Goal: Task Accomplishment & Management: Complete application form

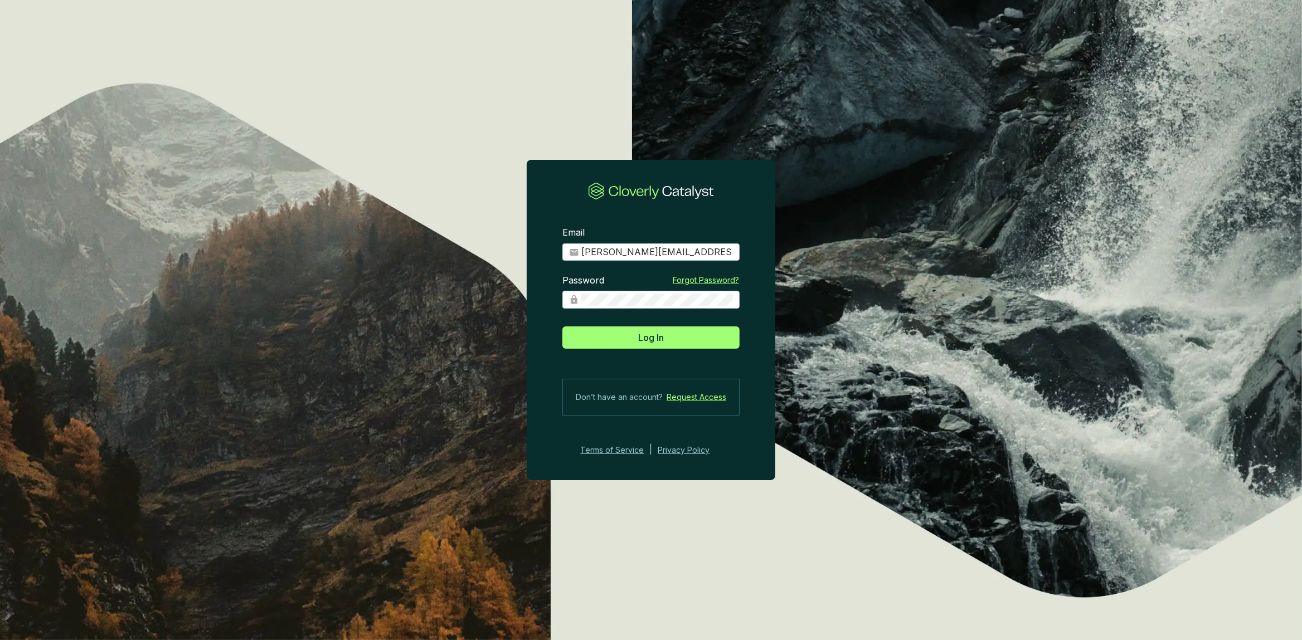
type input "[PERSON_NAME][EMAIL_ADDRESS][DOMAIN_NAME]"
click at [562, 327] on button "Log In" at bounding box center [650, 338] width 177 height 22
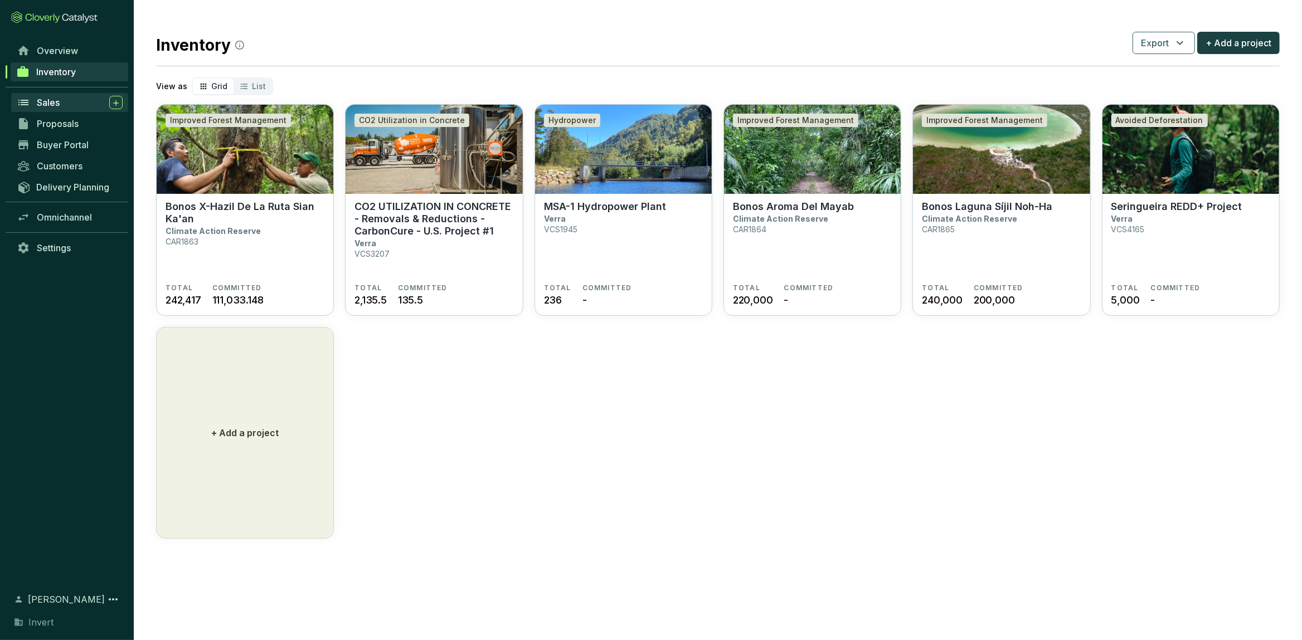
click at [72, 106] on div "Sales" at bounding box center [80, 102] width 86 height 13
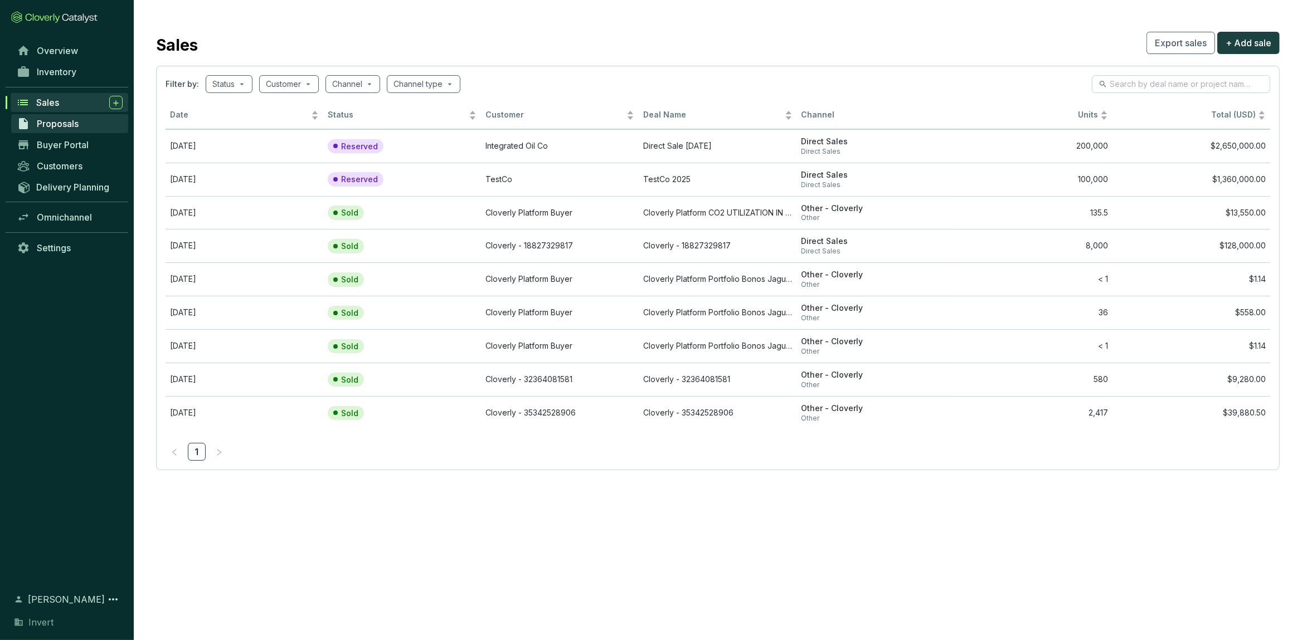
click at [70, 120] on span "Proposals" at bounding box center [58, 123] width 42 height 11
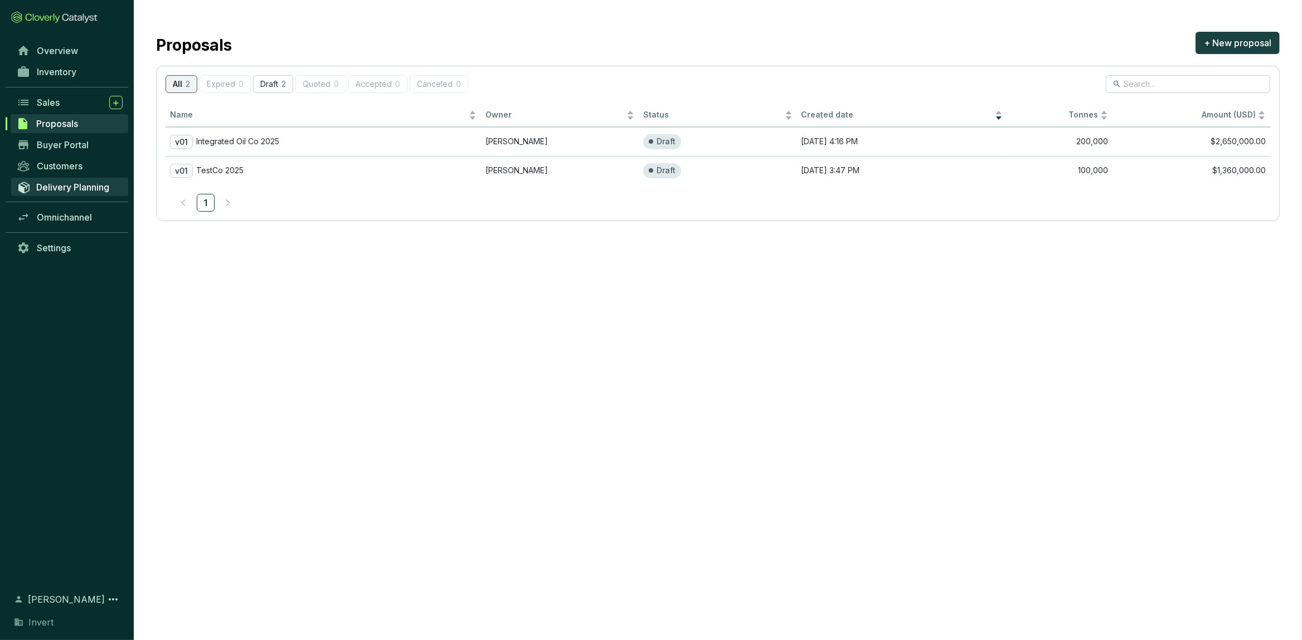
click at [70, 182] on span "Delivery Planning" at bounding box center [72, 187] width 73 height 11
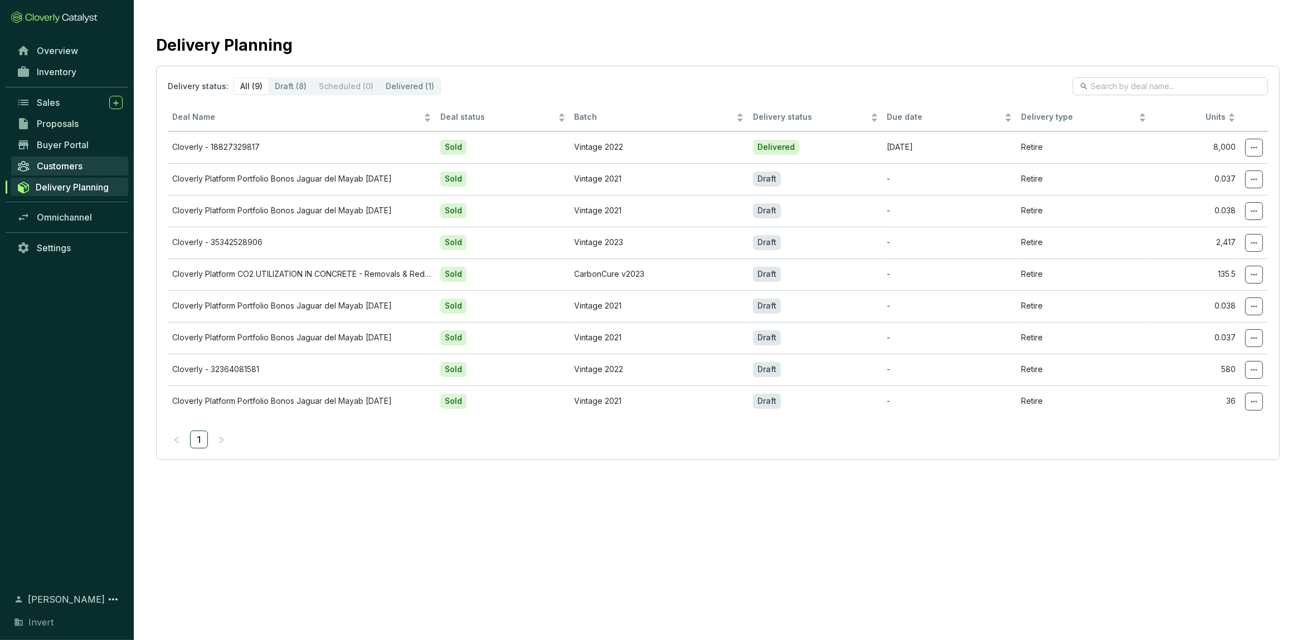
click at [71, 161] on span "Customers" at bounding box center [60, 165] width 46 height 11
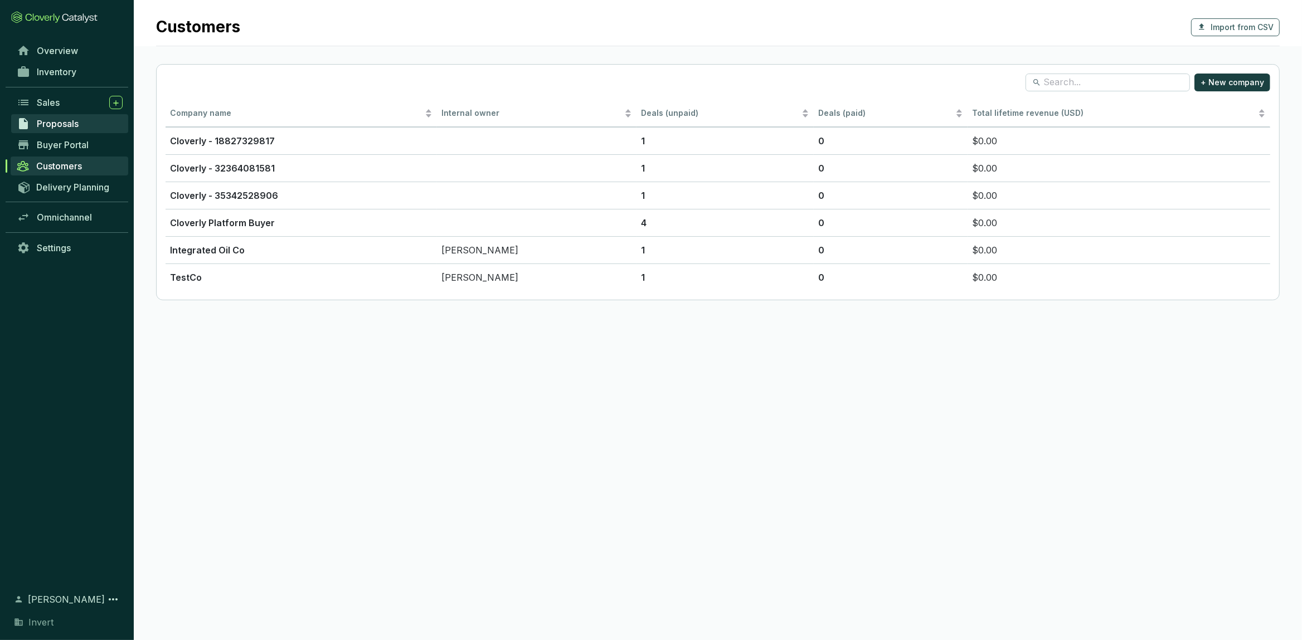
click at [50, 117] on link "Proposals" at bounding box center [69, 123] width 117 height 19
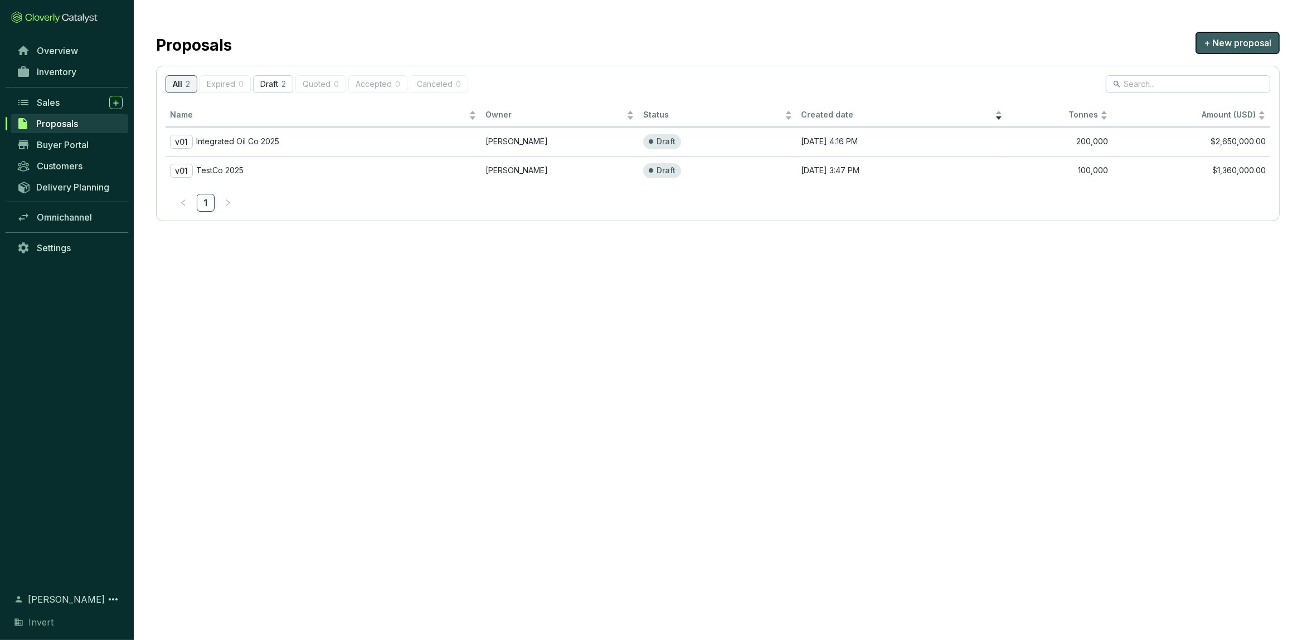
click at [1225, 33] on button "+ New proposal" at bounding box center [1237, 43] width 84 height 22
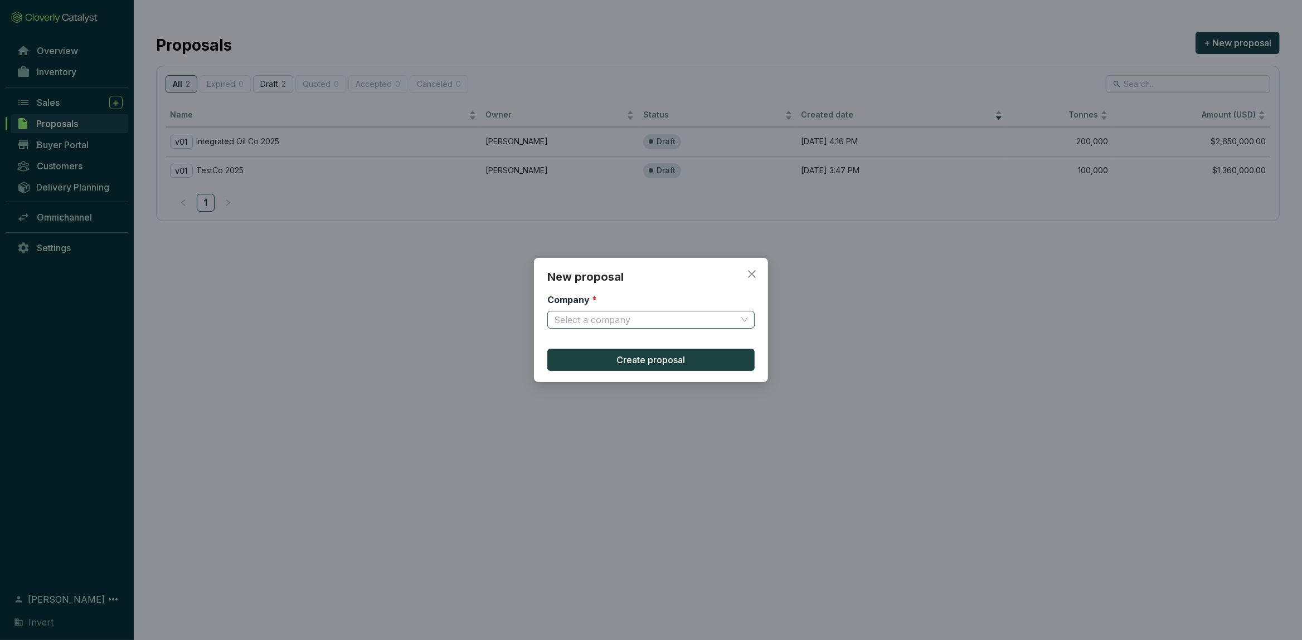
click at [675, 318] on input "Company *" at bounding box center [645, 319] width 183 height 17
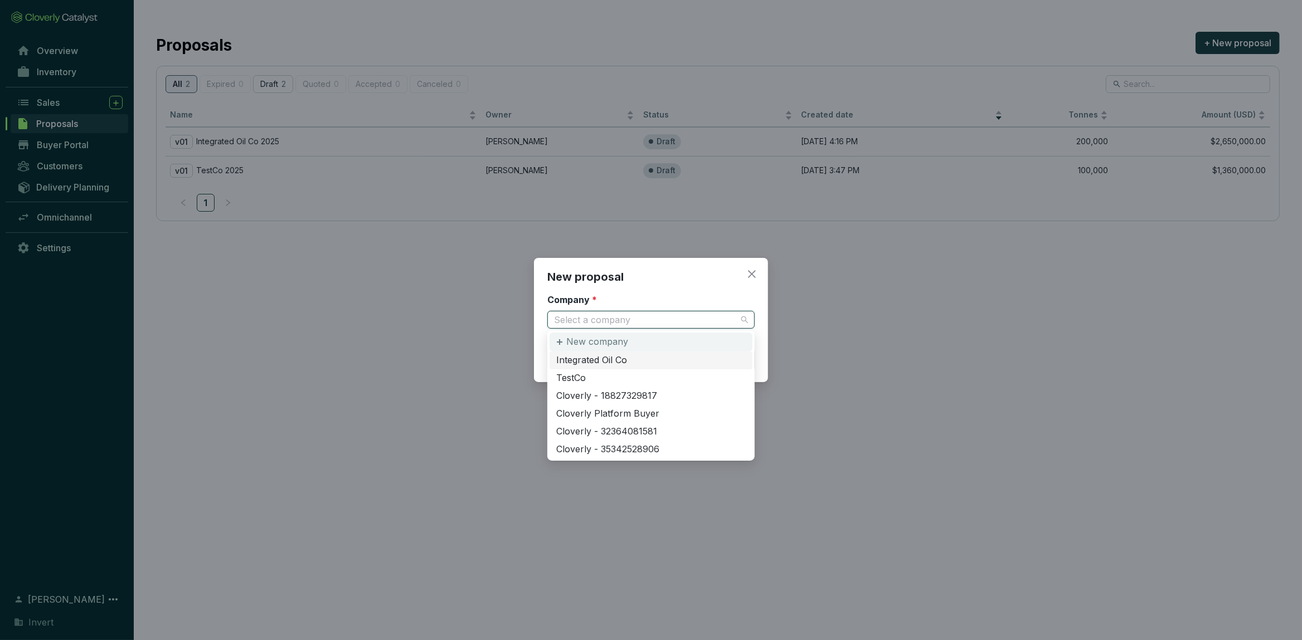
click at [625, 342] on p "New company" at bounding box center [597, 342] width 62 height 12
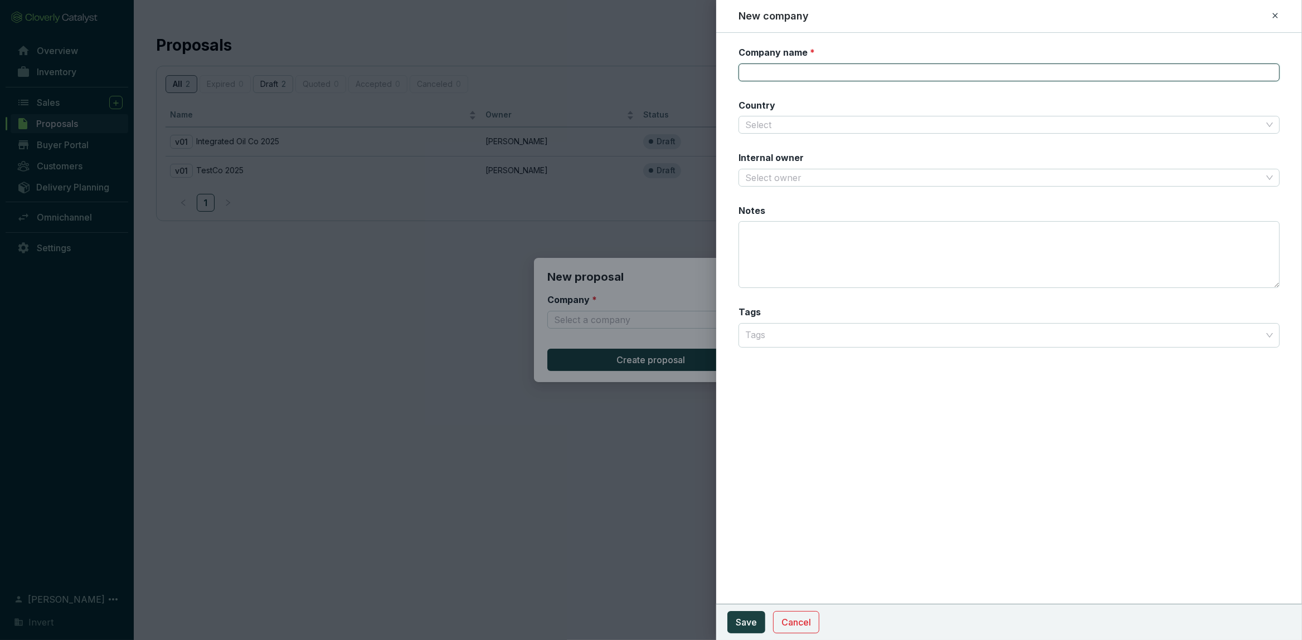
click at [775, 72] on input "Company name *" at bounding box center [1008, 73] width 541 height 18
type input "A"
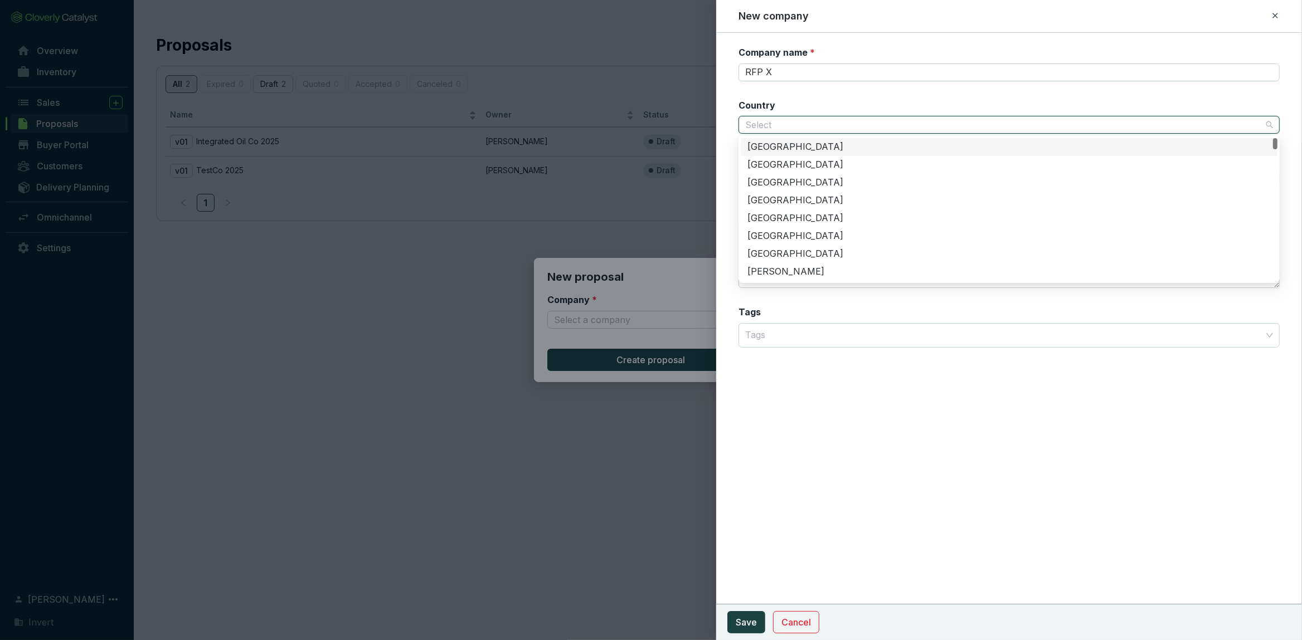
click at [976, 120] on input "Country" at bounding box center [1003, 124] width 517 height 17
click at [785, 167] on div "[GEOGRAPHIC_DATA]" at bounding box center [1008, 165] width 523 height 12
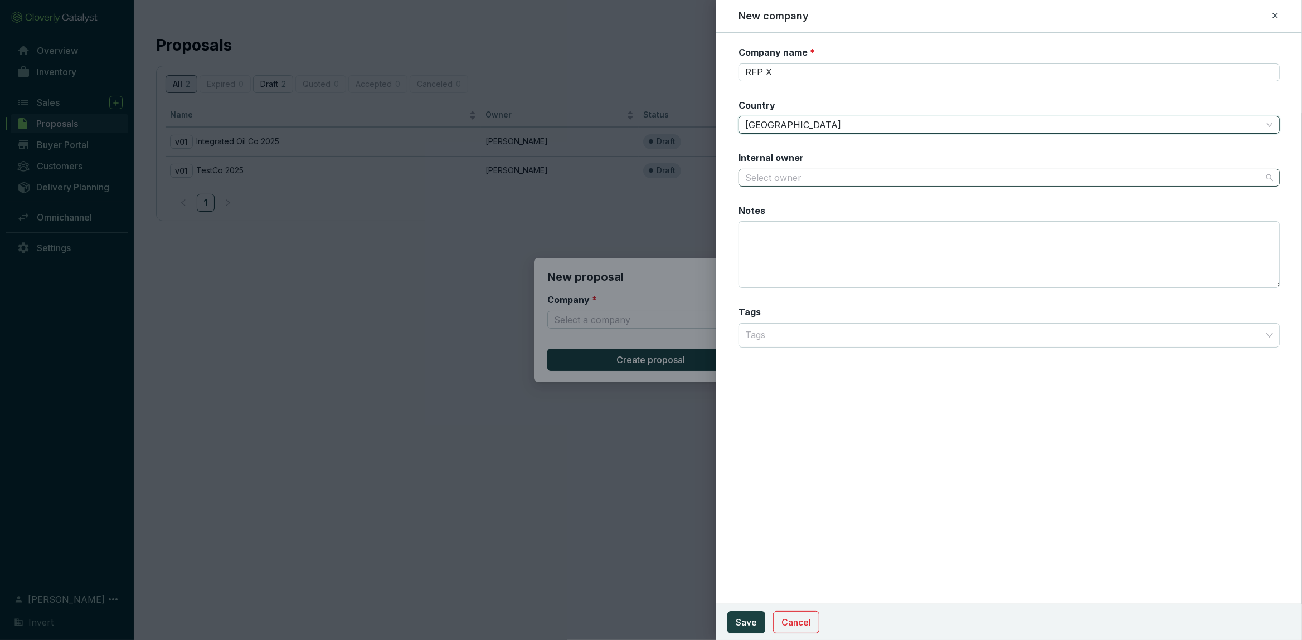
click at [791, 173] on input "Internal owner" at bounding box center [1003, 177] width 517 height 17
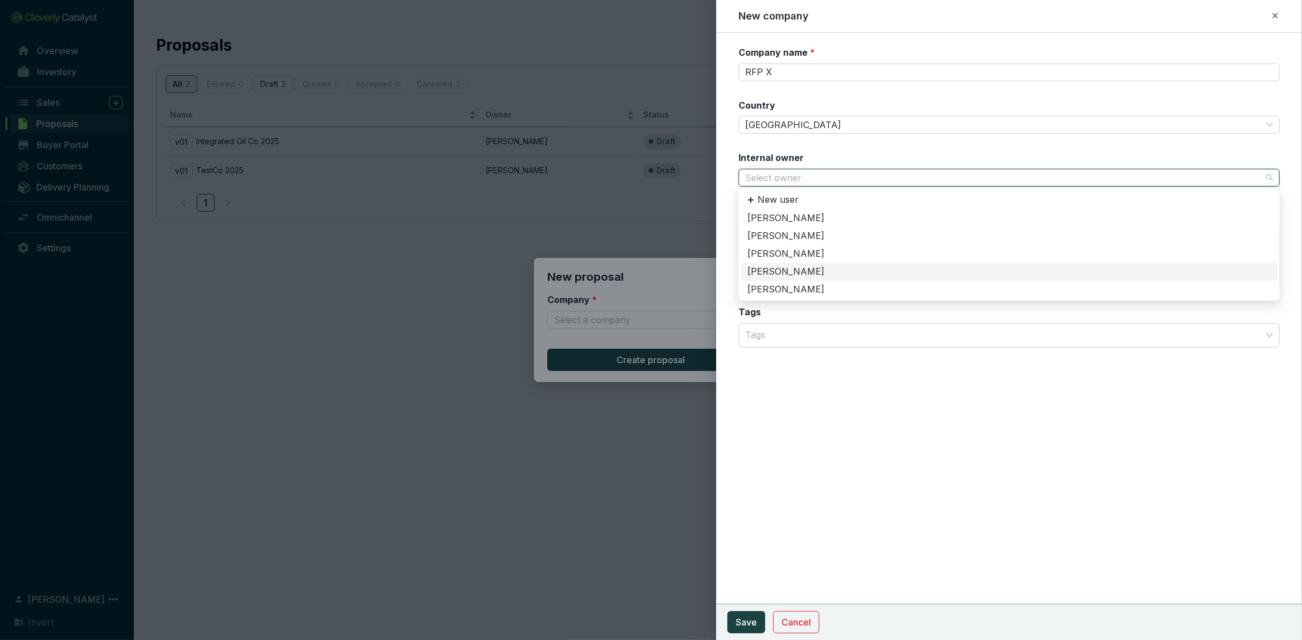
click at [764, 266] on div "[PERSON_NAME]" at bounding box center [1008, 272] width 523 height 12
click at [788, 178] on span "[PERSON_NAME]" at bounding box center [1009, 177] width 528 height 17
click at [851, 390] on div "Company name * RFP X Country Canada Internal owner [PERSON_NAME] [PERSON_NAME] …" at bounding box center [1009, 336] width 586 height 607
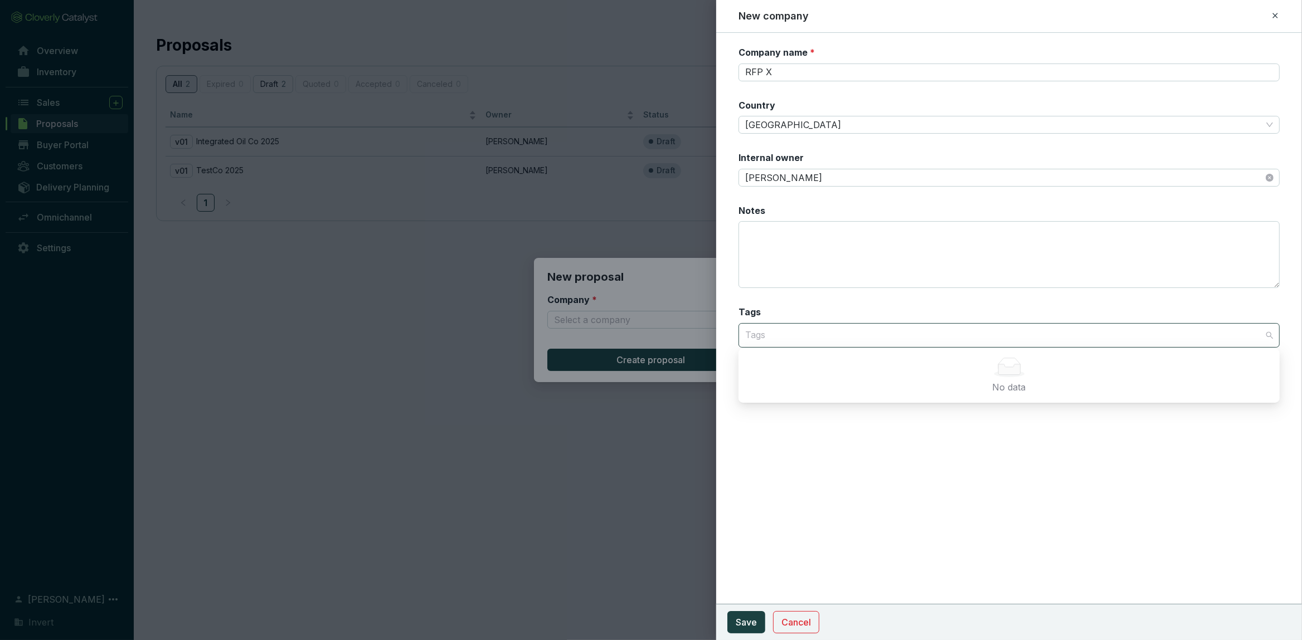
click at [810, 329] on div at bounding box center [1003, 335] width 524 height 22
click at [819, 84] on section "Company name * RFP X Country Canada Internal owner [PERSON_NAME] Notes Tags Tags" at bounding box center [1008, 203] width 541 height 315
click at [821, 76] on input "RFP X" at bounding box center [1008, 73] width 541 height 18
type input "RFP X (Mexico IFM)"
click at [761, 615] on button "Save" at bounding box center [746, 622] width 38 height 22
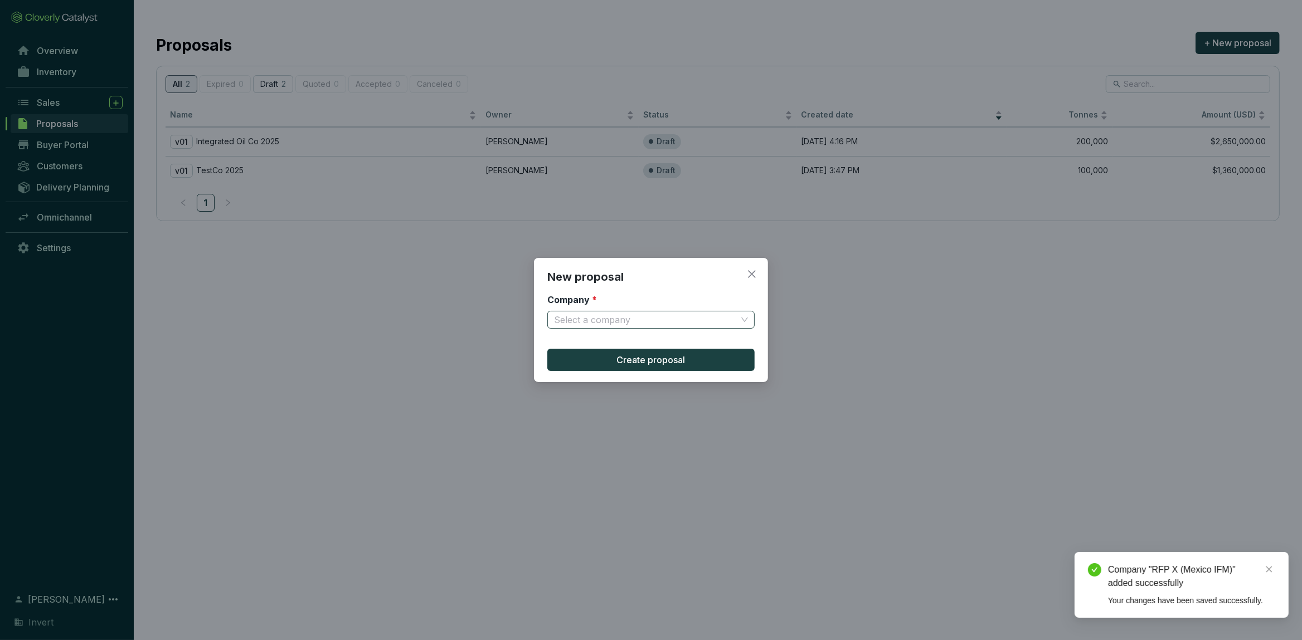
click at [632, 322] on input "Company *" at bounding box center [645, 319] width 183 height 17
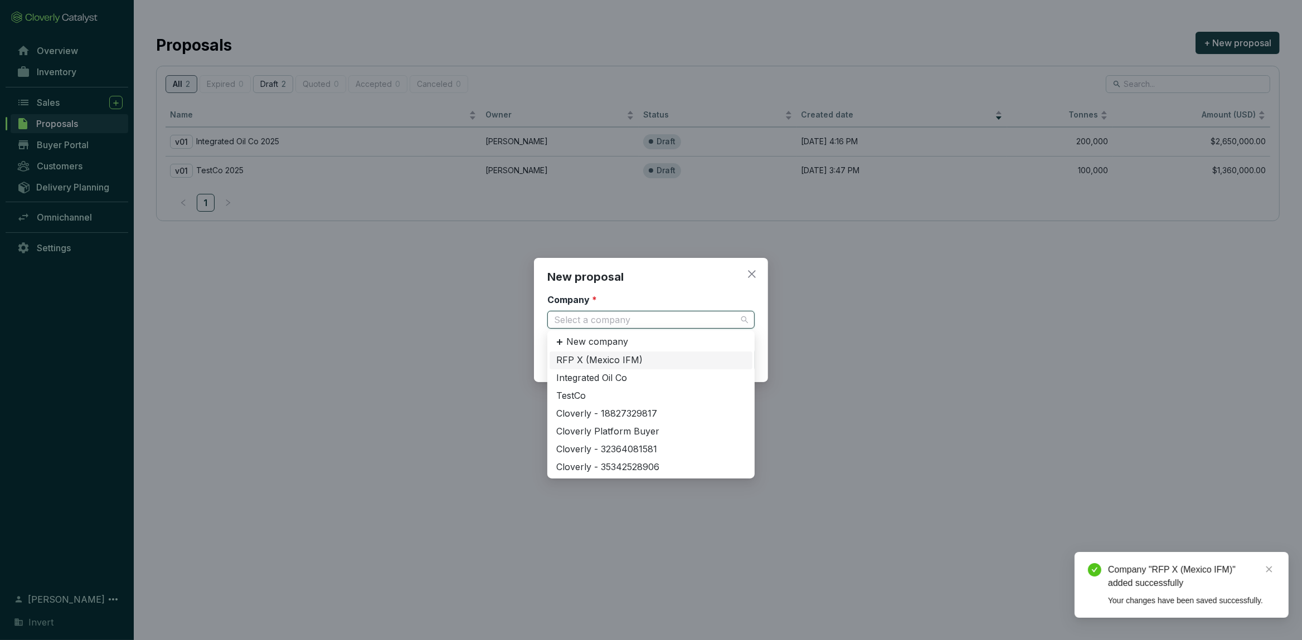
click at [598, 360] on div "RFP X (Mexico IFM)" at bounding box center [650, 360] width 189 height 12
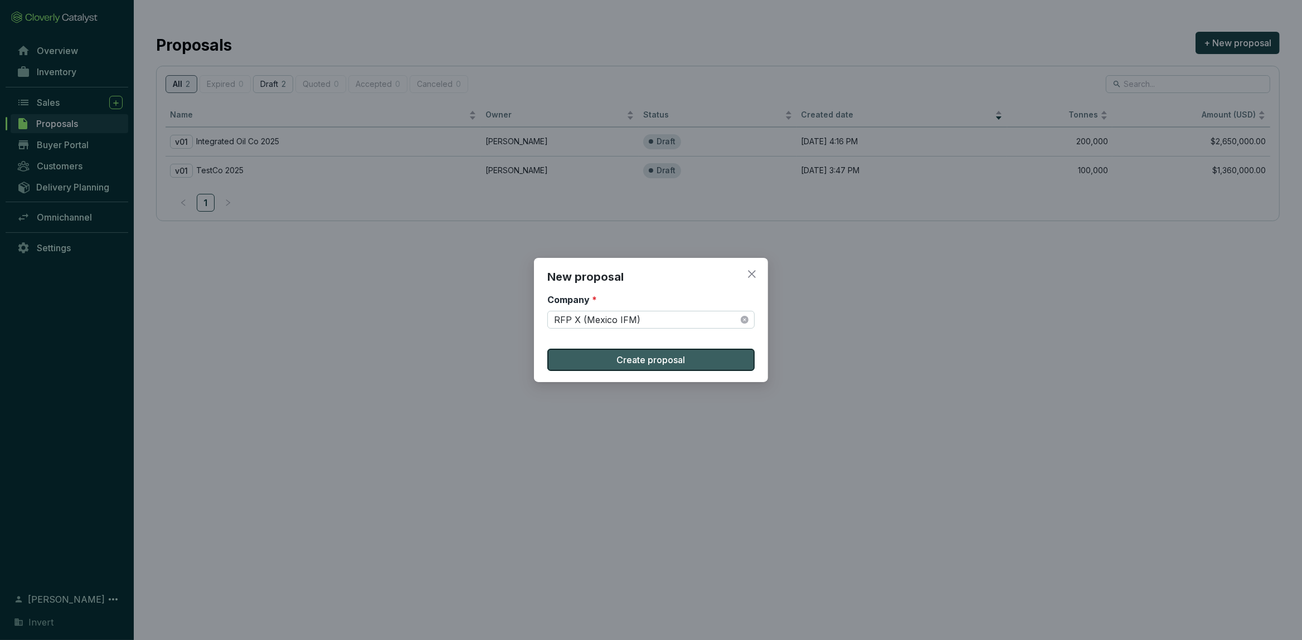
click at [673, 364] on span "Create proposal" at bounding box center [651, 359] width 69 height 13
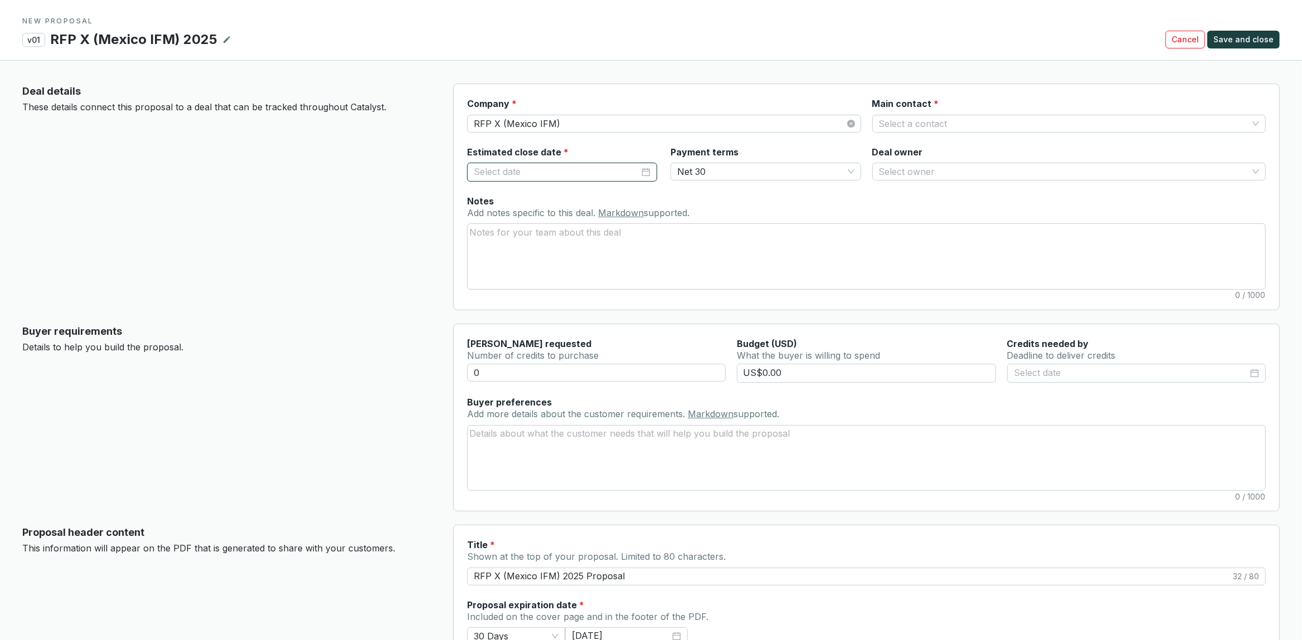
click at [573, 169] on input "Estimated close date *" at bounding box center [556, 172] width 165 height 14
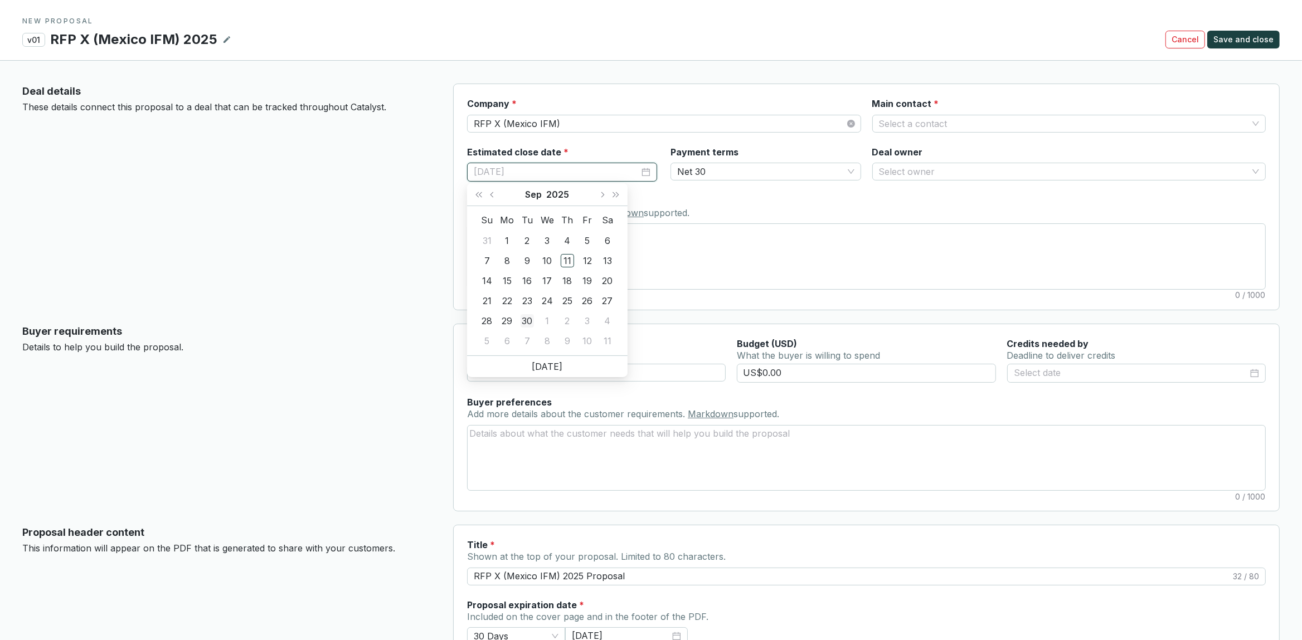
type input "[DATE]"
click at [524, 321] on div "30" at bounding box center [526, 320] width 13 height 13
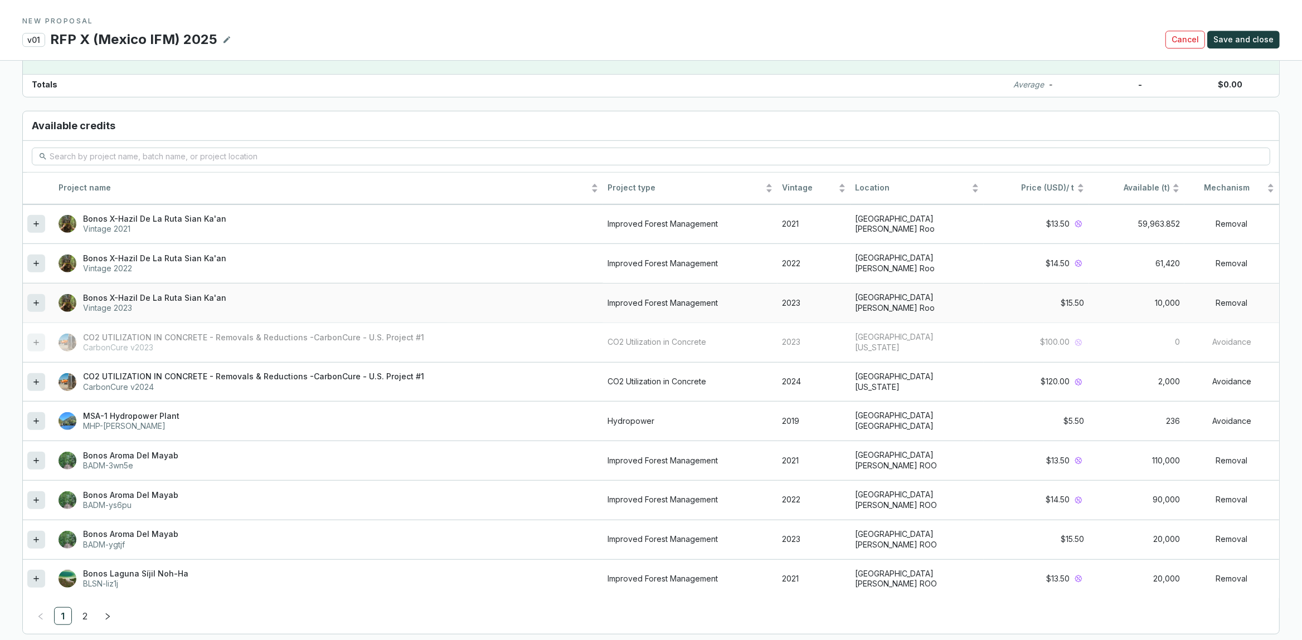
scroll to position [918, 0]
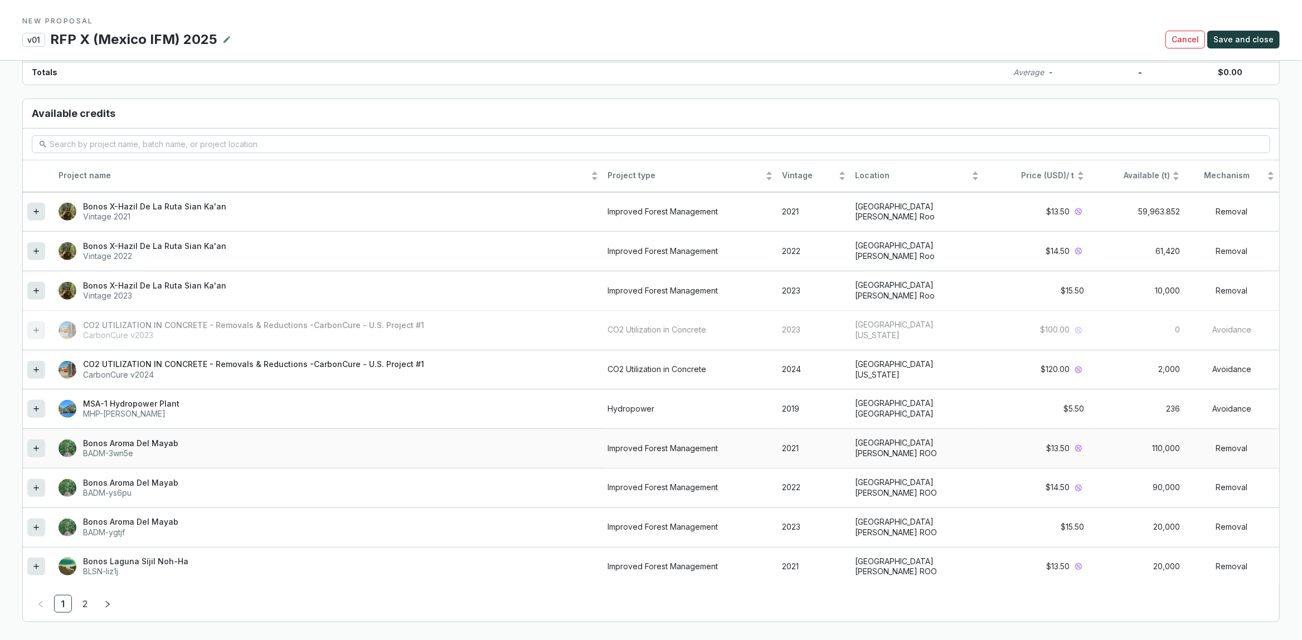
click at [35, 446] on icon at bounding box center [36, 448] width 9 height 13
click at [38, 484] on icon at bounding box center [36, 487] width 9 height 13
click at [32, 519] on div at bounding box center [36, 528] width 18 height 18
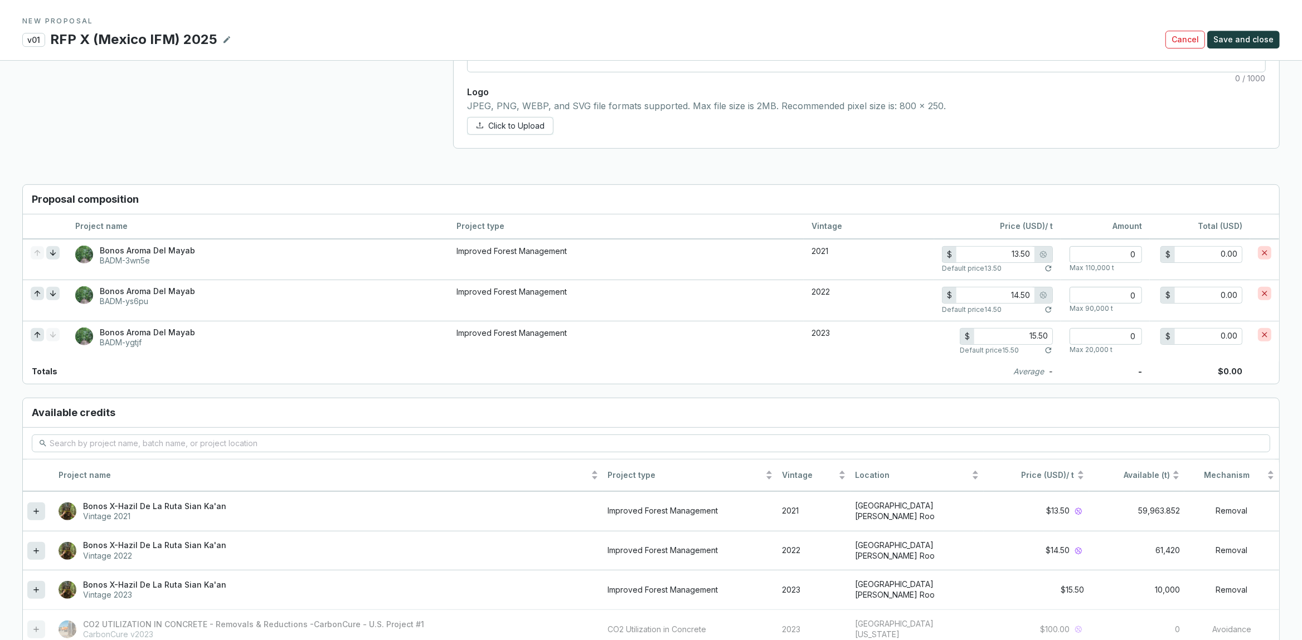
scroll to position [517, 0]
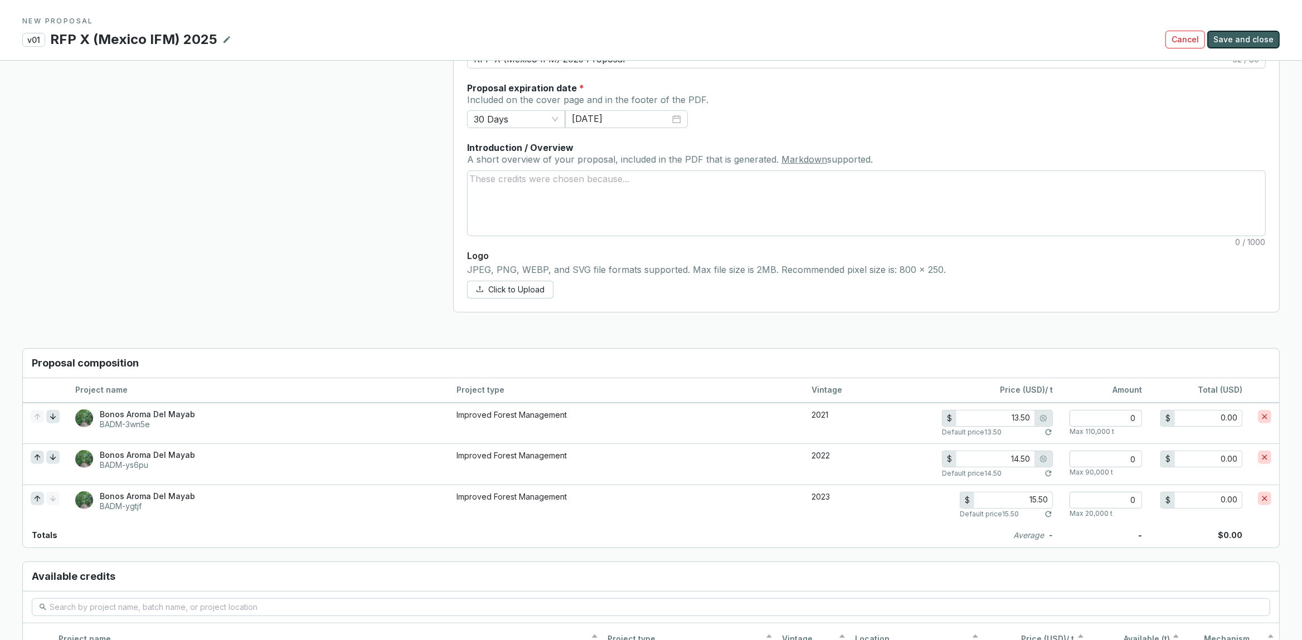
click at [1234, 32] on button "Save and close" at bounding box center [1243, 40] width 72 height 18
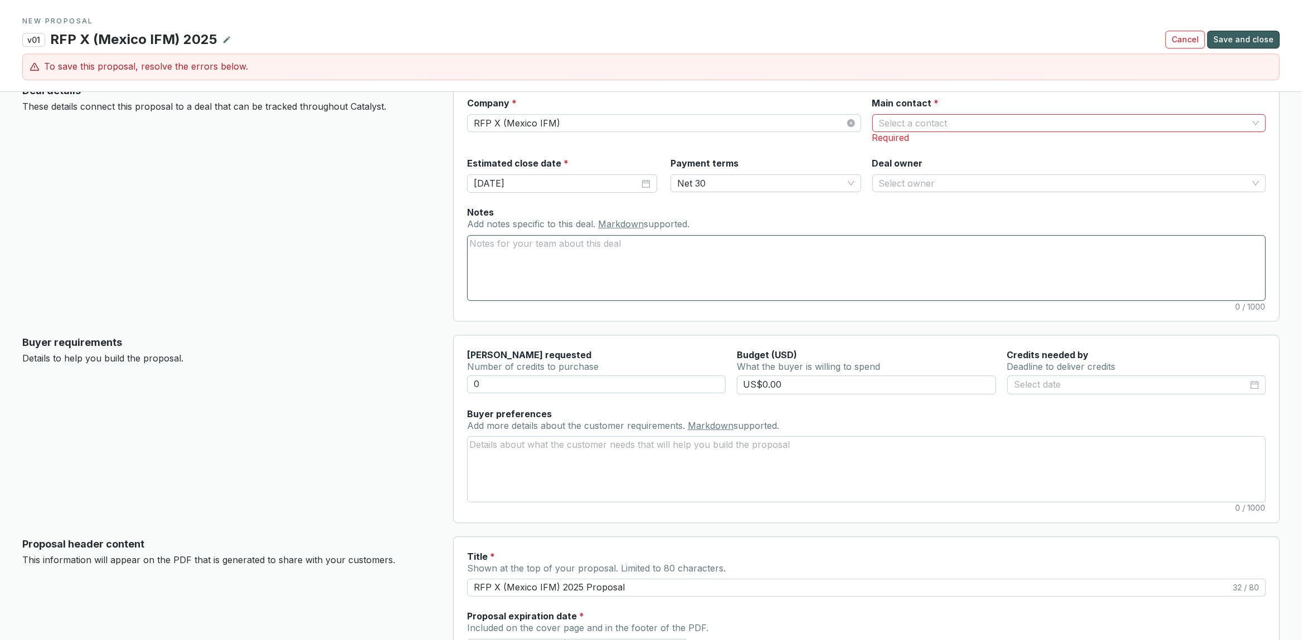
scroll to position [0, 0]
click at [1013, 119] on input "Main contact *" at bounding box center [1063, 123] width 369 height 17
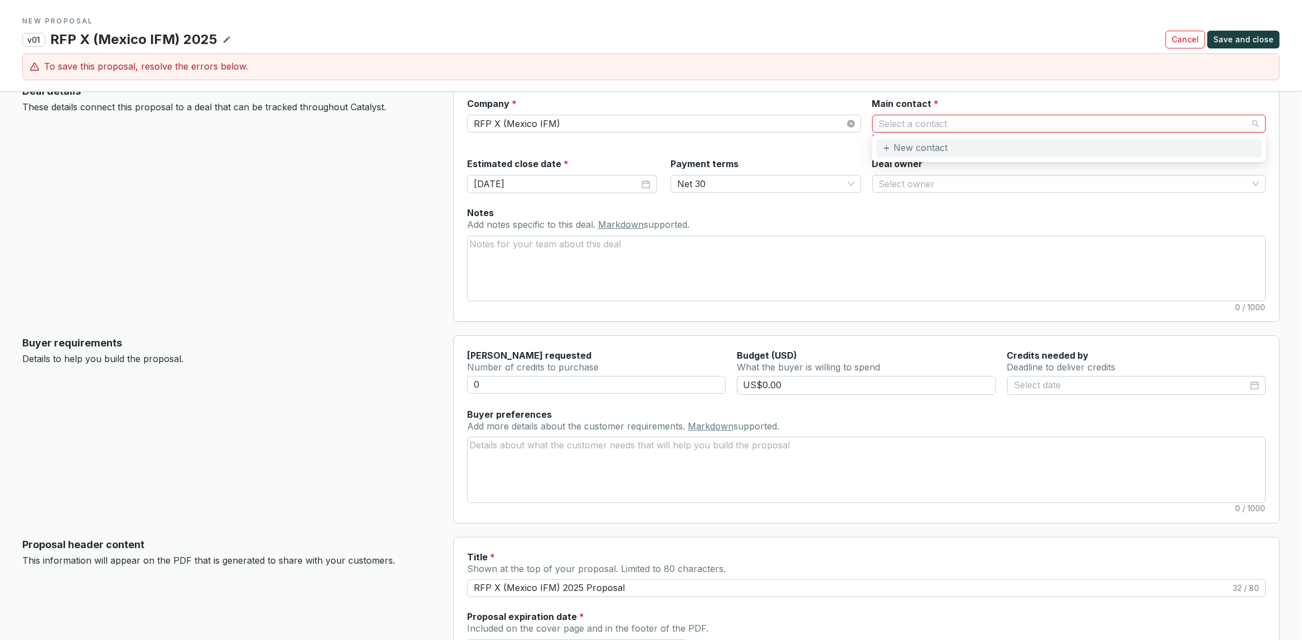
click at [932, 148] on p "New contact" at bounding box center [920, 148] width 54 height 12
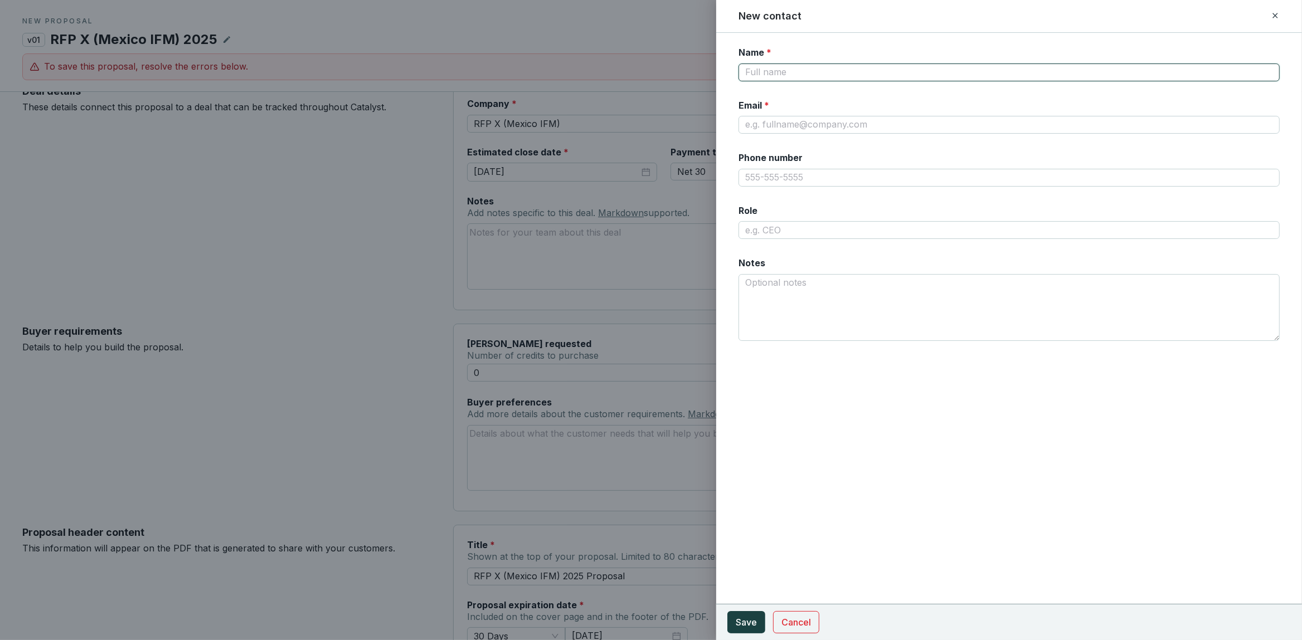
click at [806, 76] on input "Name *" at bounding box center [1008, 73] width 541 height 18
type input "[PERSON_NAME]"
type input "[EMAIL_ADDRESS][DOMAIN_NAME]"
click at [758, 611] on section "Cancel Save" at bounding box center [1009, 622] width 586 height 36
click at [758, 615] on button "Save" at bounding box center [746, 622] width 38 height 22
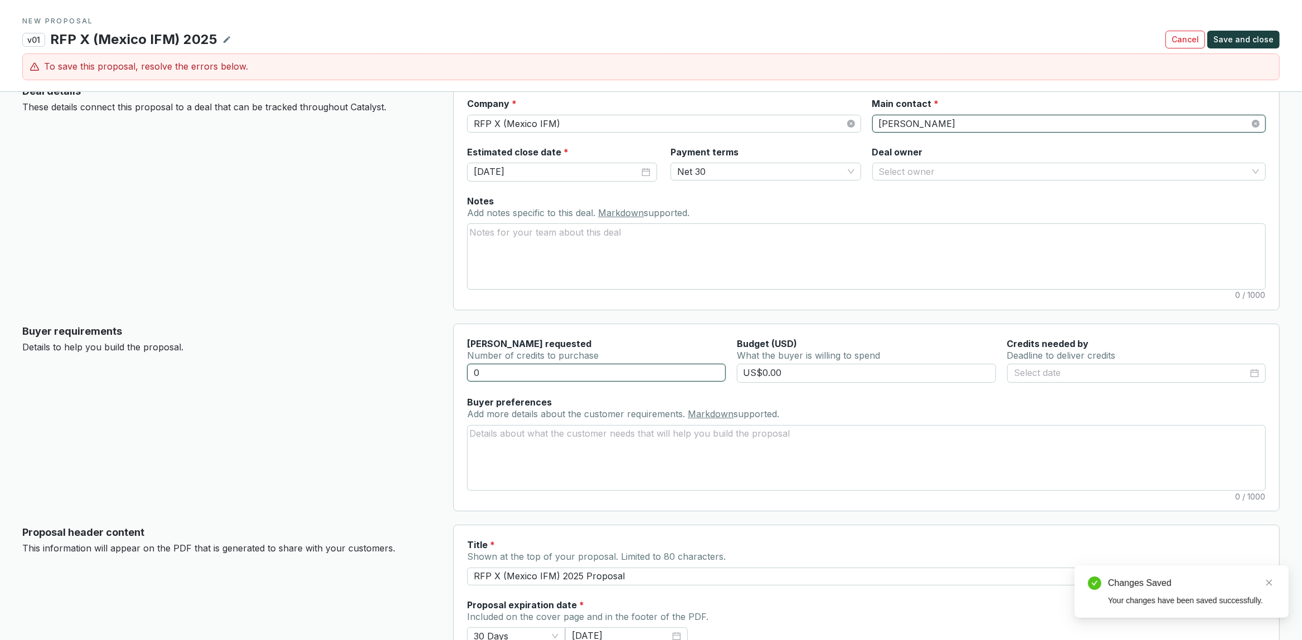
click at [579, 369] on input "0" at bounding box center [596, 373] width 259 height 18
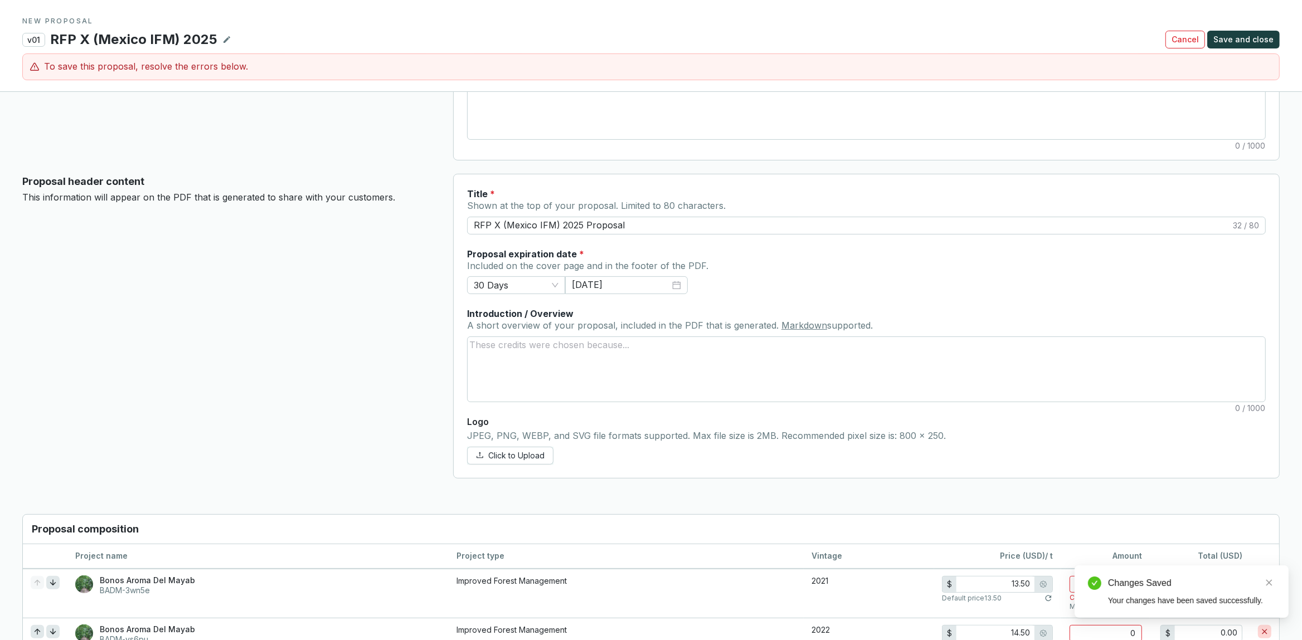
scroll to position [585, 0]
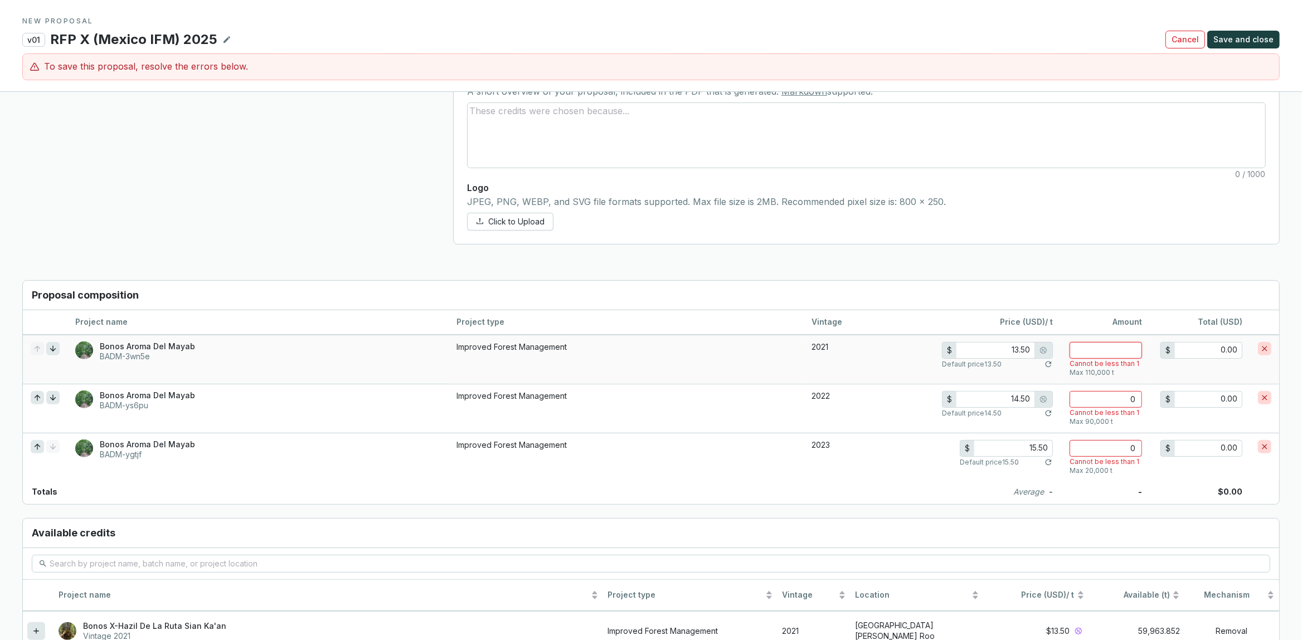
click at [1103, 359] on input "number" at bounding box center [1105, 350] width 72 height 17
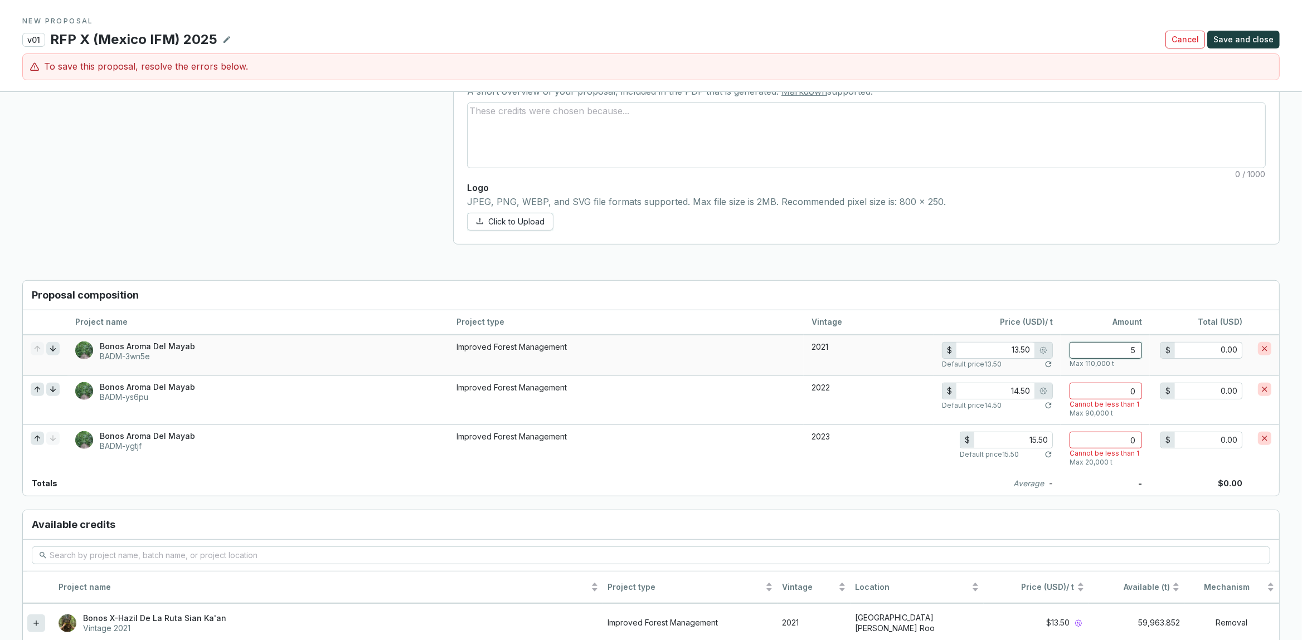
type input "50"
type input "675.00"
type input "500"
type input "6,750.00"
type input "5000"
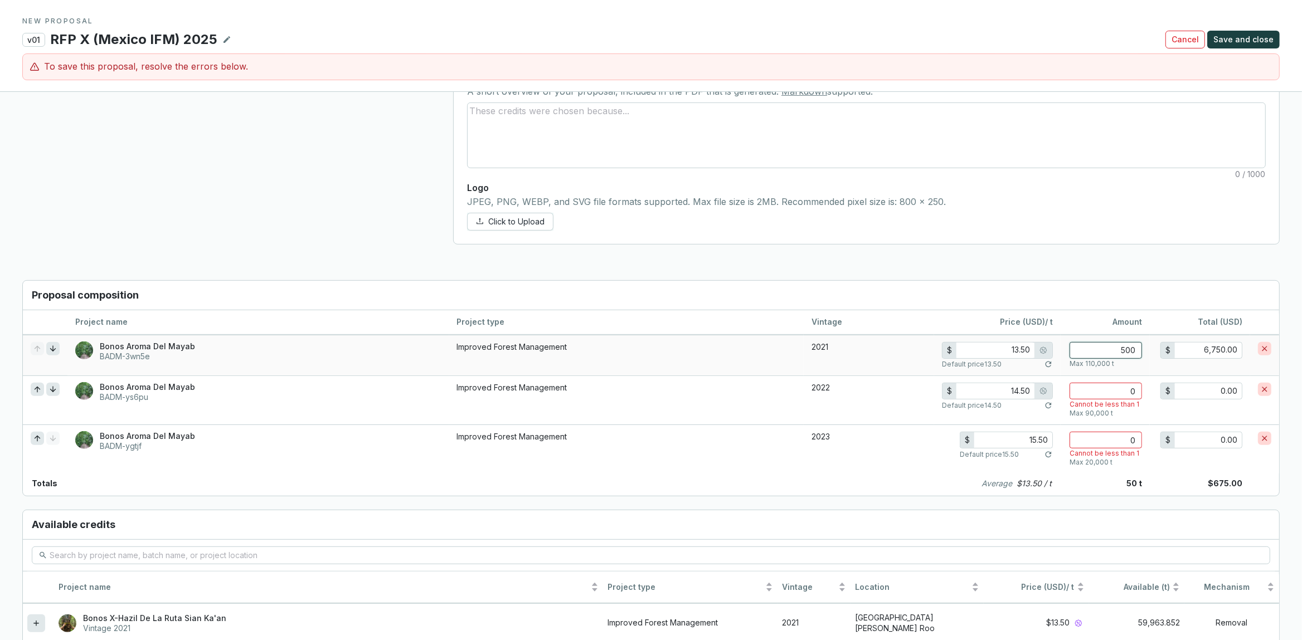
type input "67,500.00"
type input "12.50"
type input "50000"
type input "625,000.00"
type input "50000"
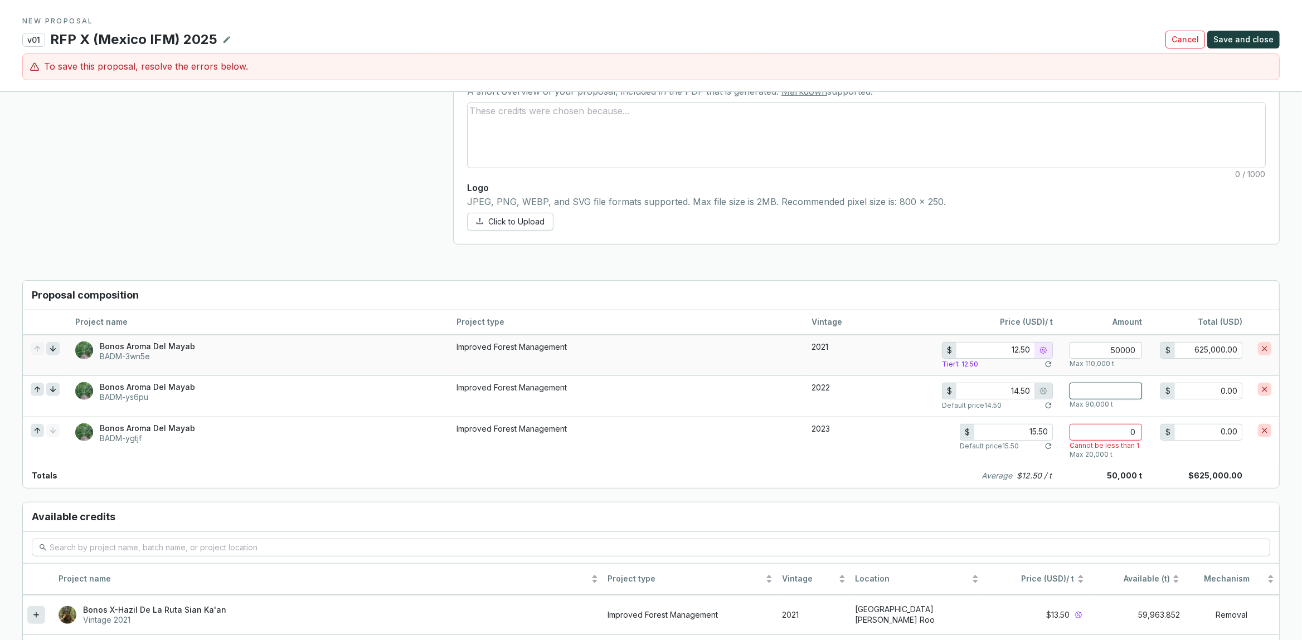
type input "5"
type input "72.50"
type input "50"
type input "725.00"
type input "500"
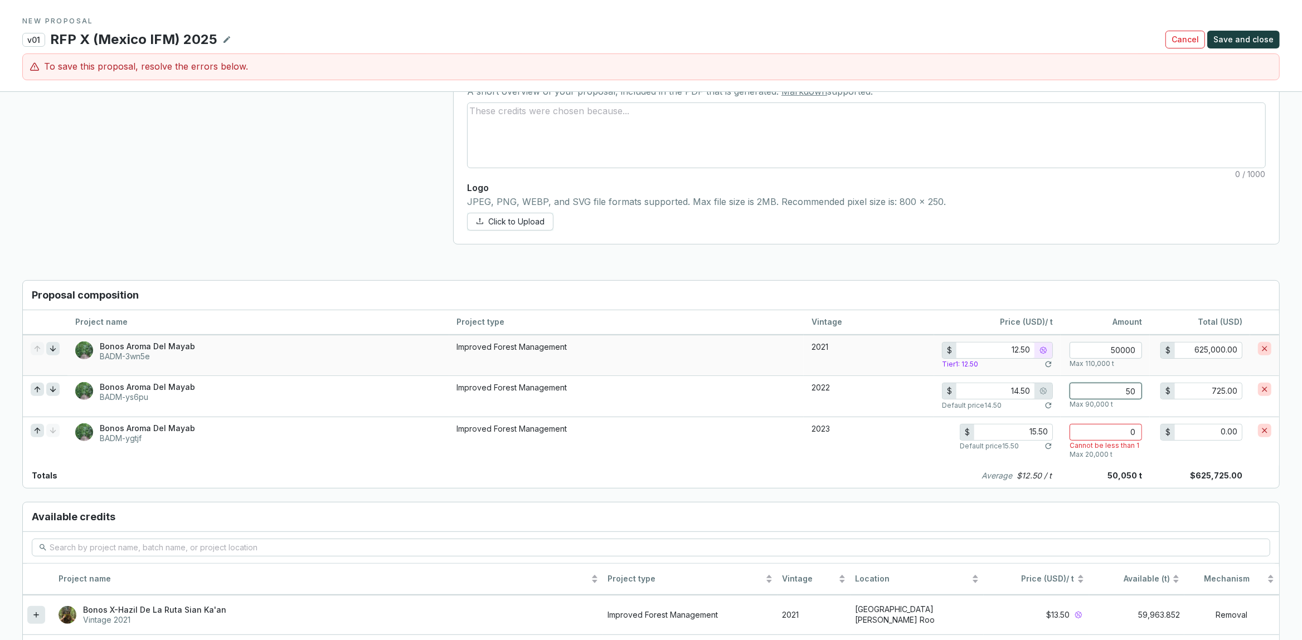
type input "7,250.00"
type input "5000"
type input "72,500.00"
type input "13.50"
type input "50000"
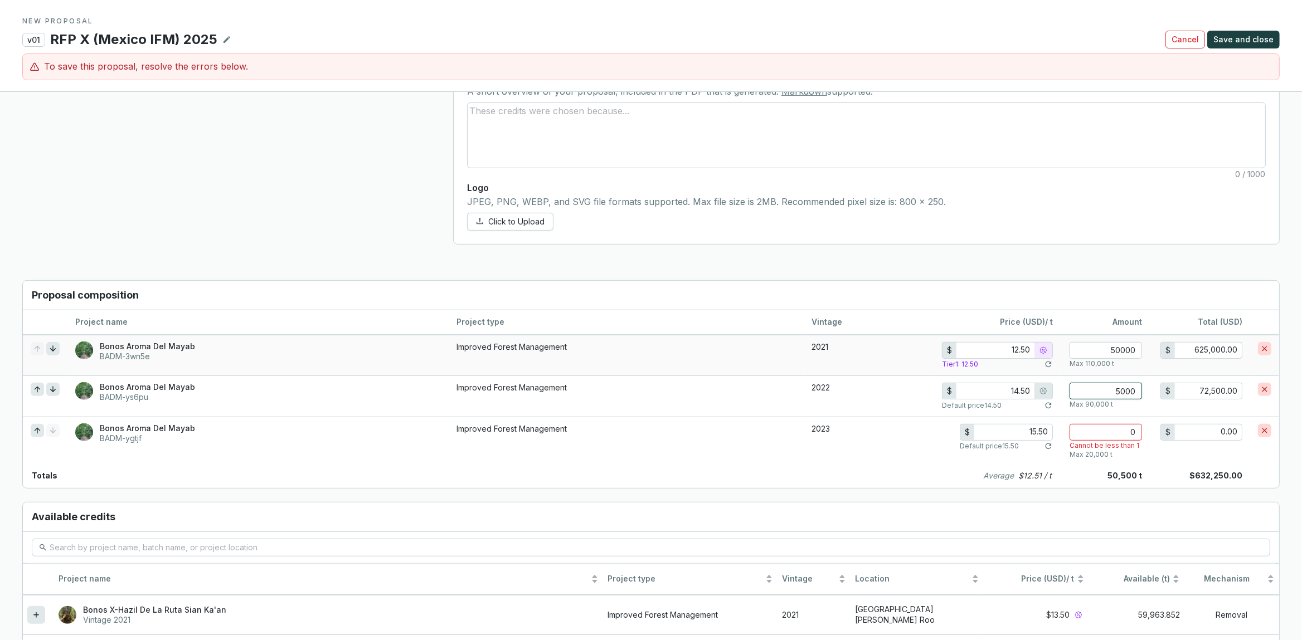
type input "675,000.00"
type input "50000"
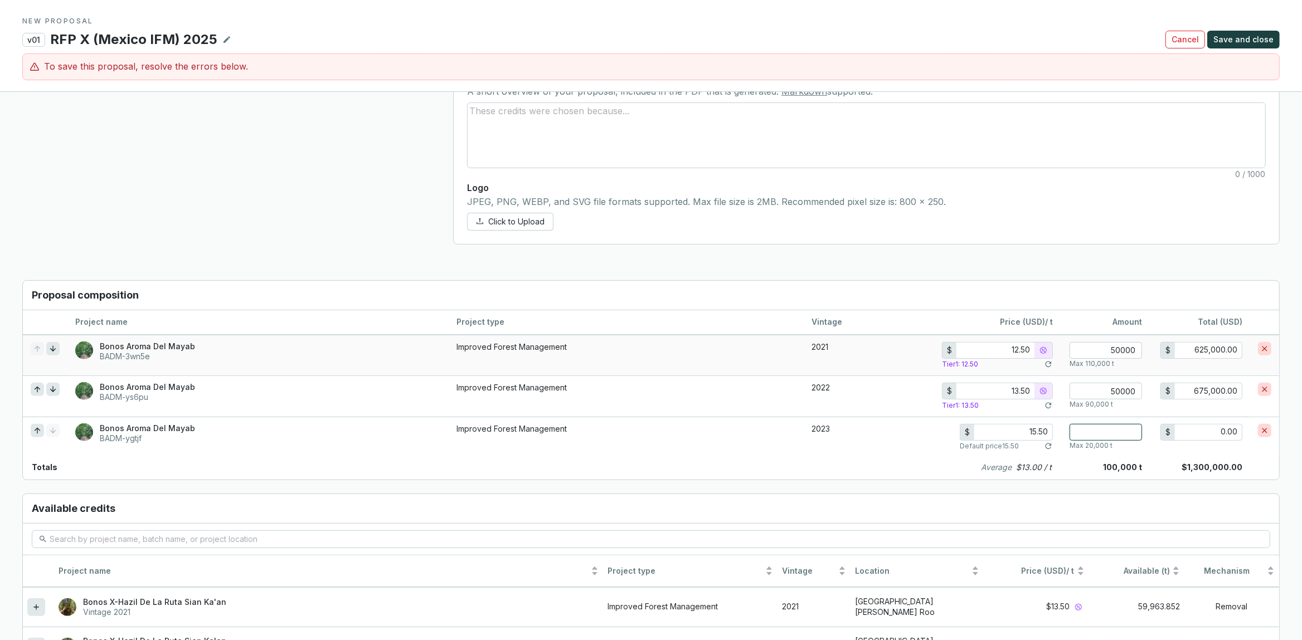
type input "1"
type input "15.50"
type input "10"
type input "155.00"
type input "100"
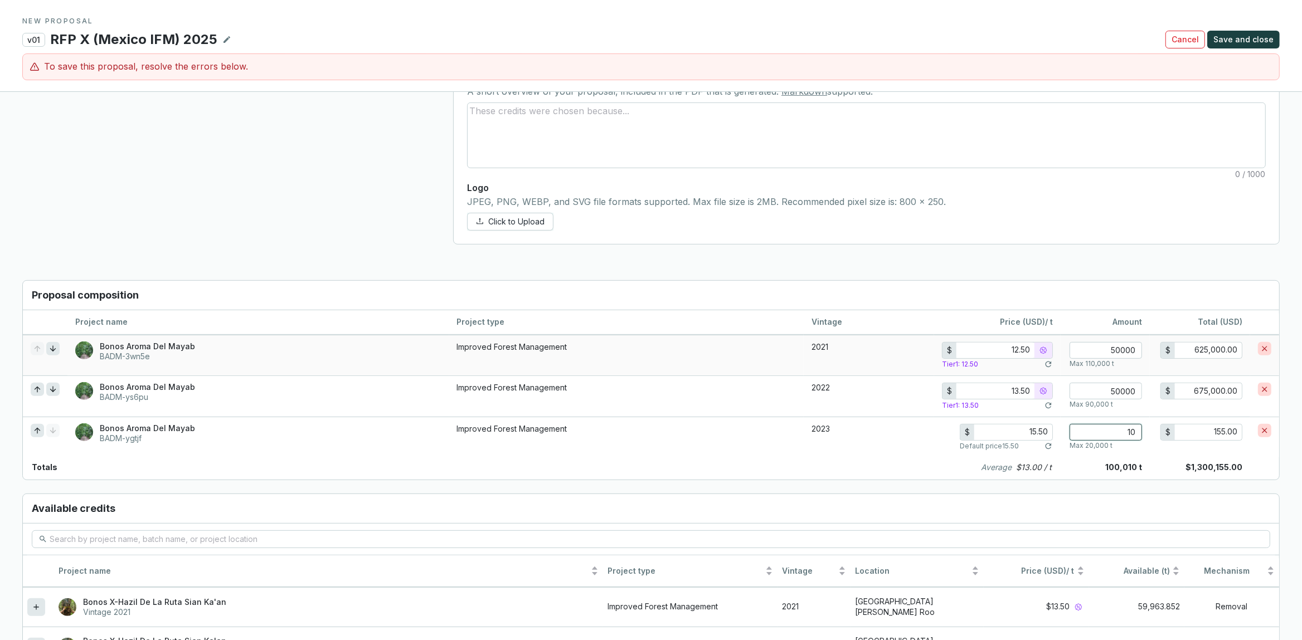
type input "1,550.00"
type input "1000"
type input "15,500.00"
type input "10000"
type input "155,000.00"
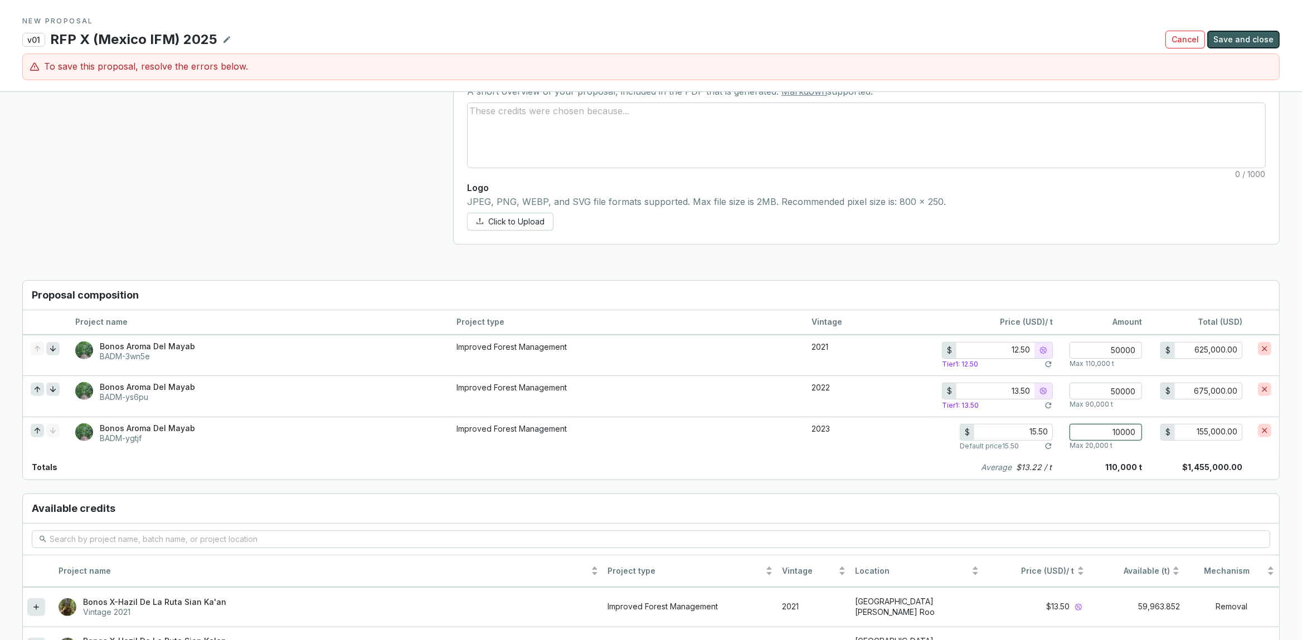
type input "10000"
click at [1257, 41] on span "Save and close" at bounding box center [1243, 39] width 60 height 11
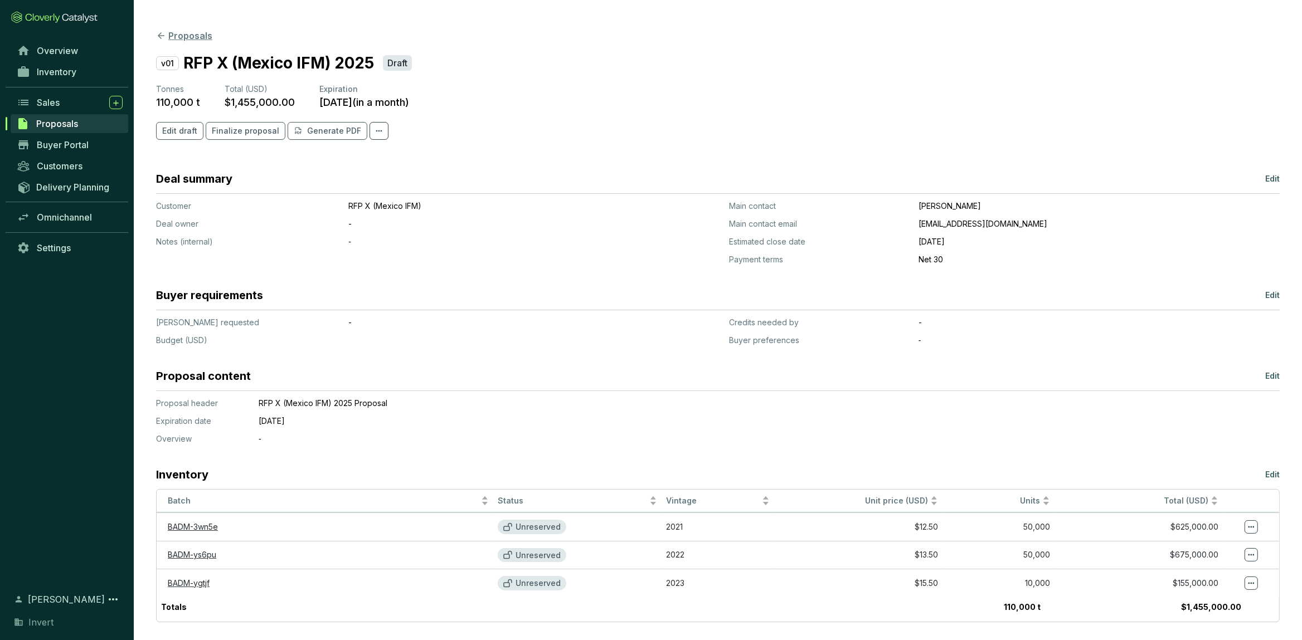
click at [169, 35] on button "Proposals" at bounding box center [184, 35] width 56 height 13
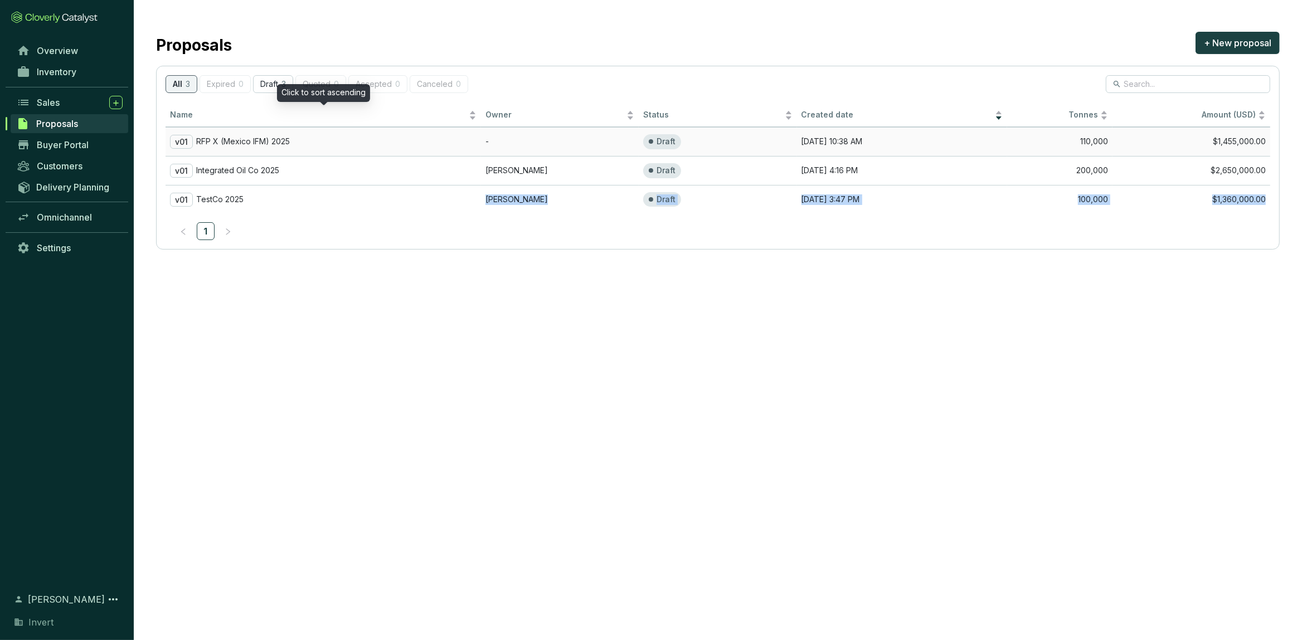
drag, startPoint x: 311, startPoint y: 206, endPoint x: 389, endPoint y: 340, distance: 154.5
click at [323, 254] on section "Proposals + New proposal All 3 Expired 0 Draft 3 Quoted 0 Accepted 0 Canceled 0…" at bounding box center [718, 139] width 1168 height 279
click at [406, 350] on section "Proposals + New proposal All 3 Expired 0 Draft 3 Quoted 0 Accepted 0 Canceled 0…" at bounding box center [651, 320] width 1302 height 640
click at [490, 135] on td "-" at bounding box center [560, 141] width 158 height 29
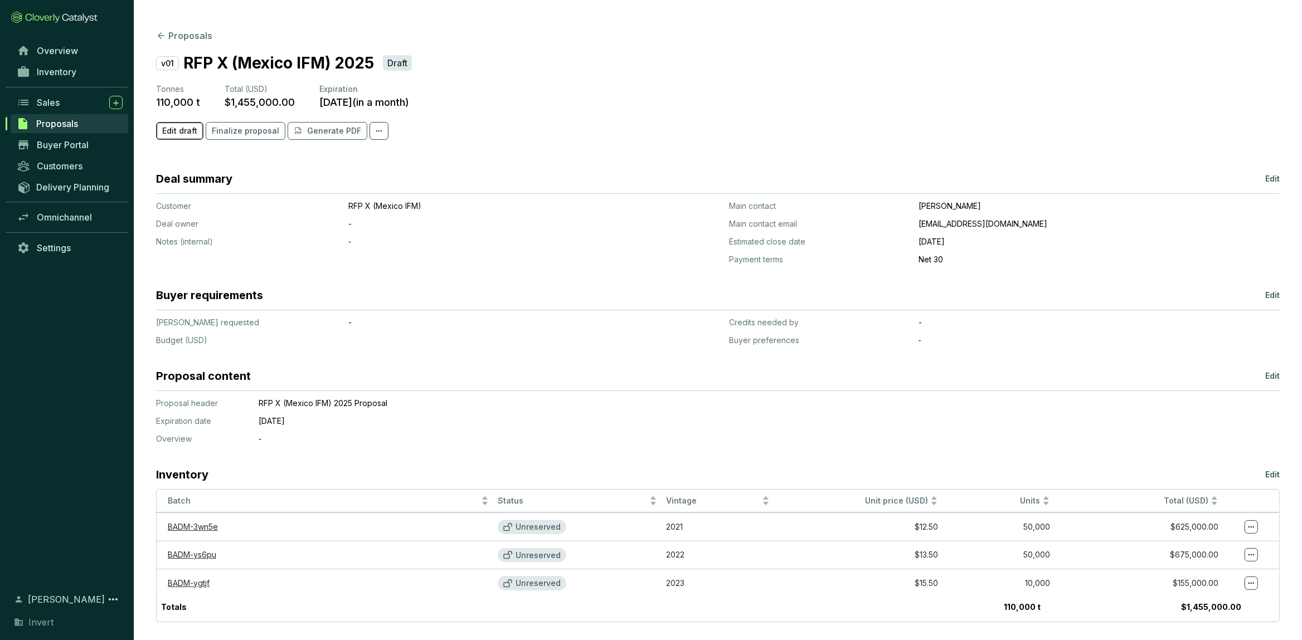
click at [176, 133] on span "Edit draft" at bounding box center [179, 130] width 35 height 11
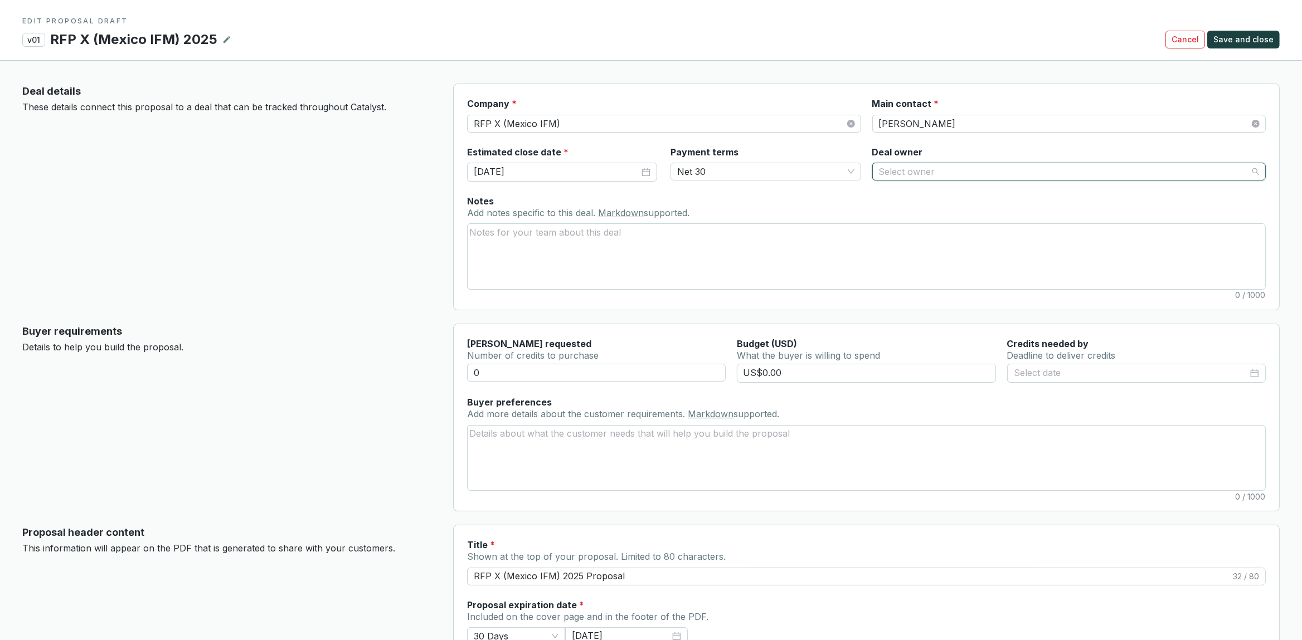
click at [959, 170] on input "Deal owner" at bounding box center [1063, 171] width 369 height 17
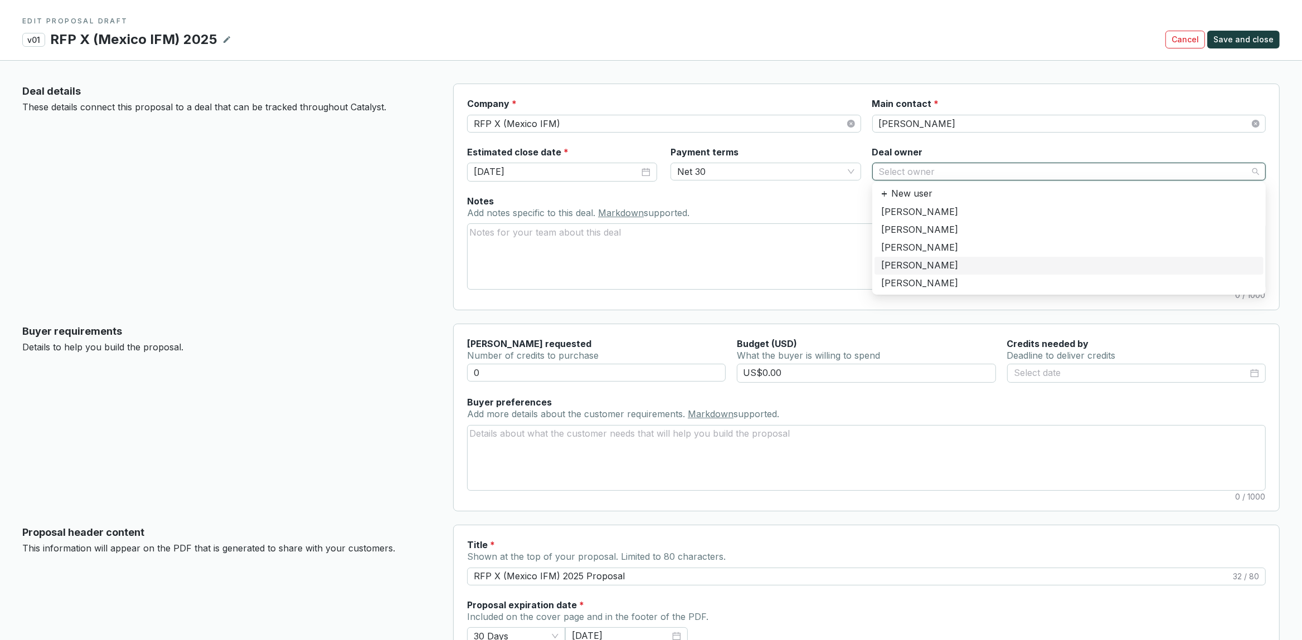
click at [903, 264] on div "[PERSON_NAME]" at bounding box center [1069, 266] width 376 height 12
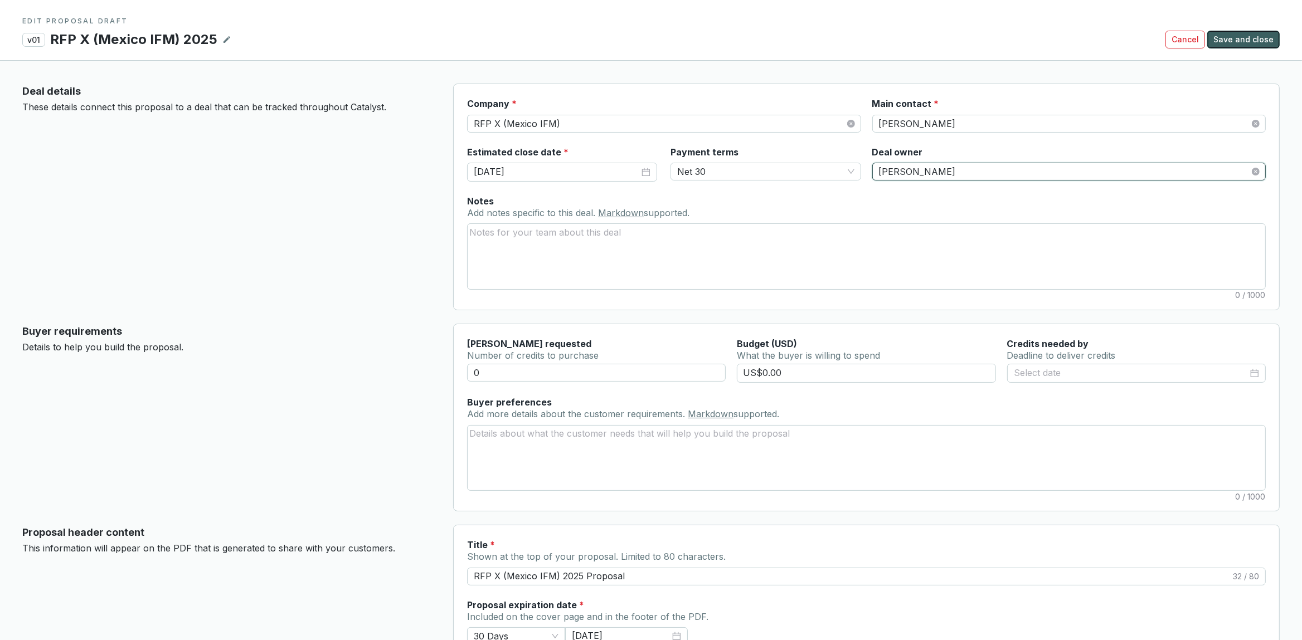
click at [1240, 43] on span "Save and close" at bounding box center [1243, 39] width 60 height 11
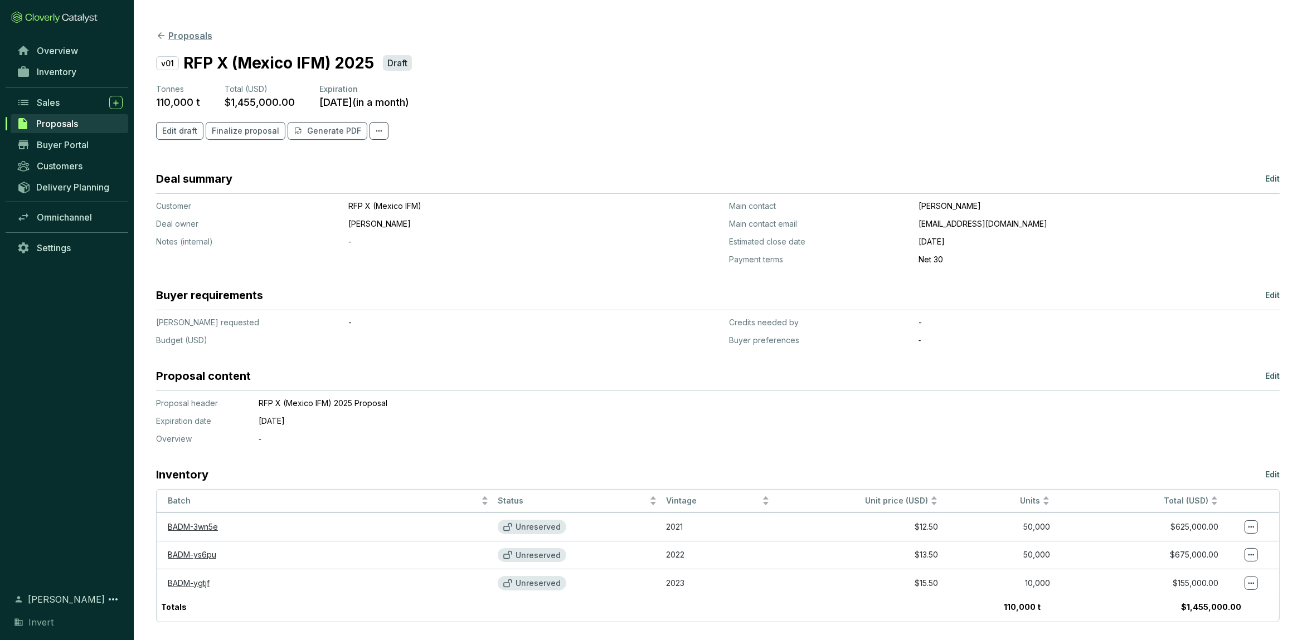
click at [156, 30] on button "Proposals" at bounding box center [184, 35] width 56 height 13
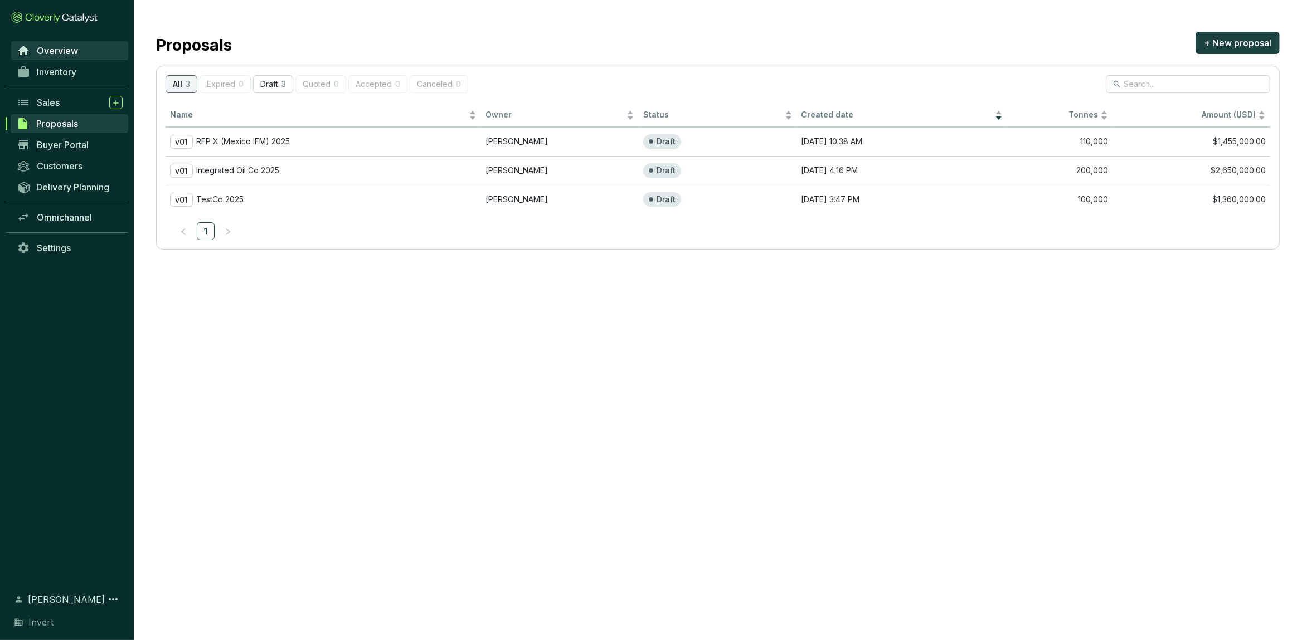
click at [114, 50] on link "Overview" at bounding box center [69, 50] width 117 height 19
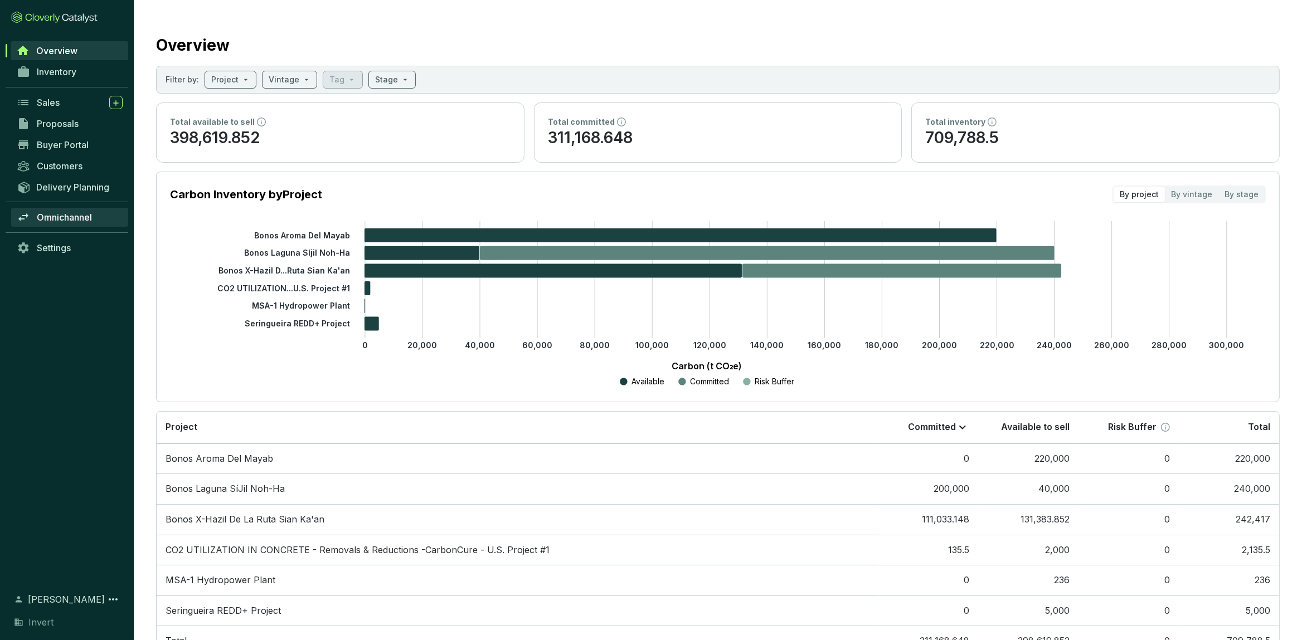
click at [70, 220] on span "Omnichannel" at bounding box center [64, 217] width 55 height 11
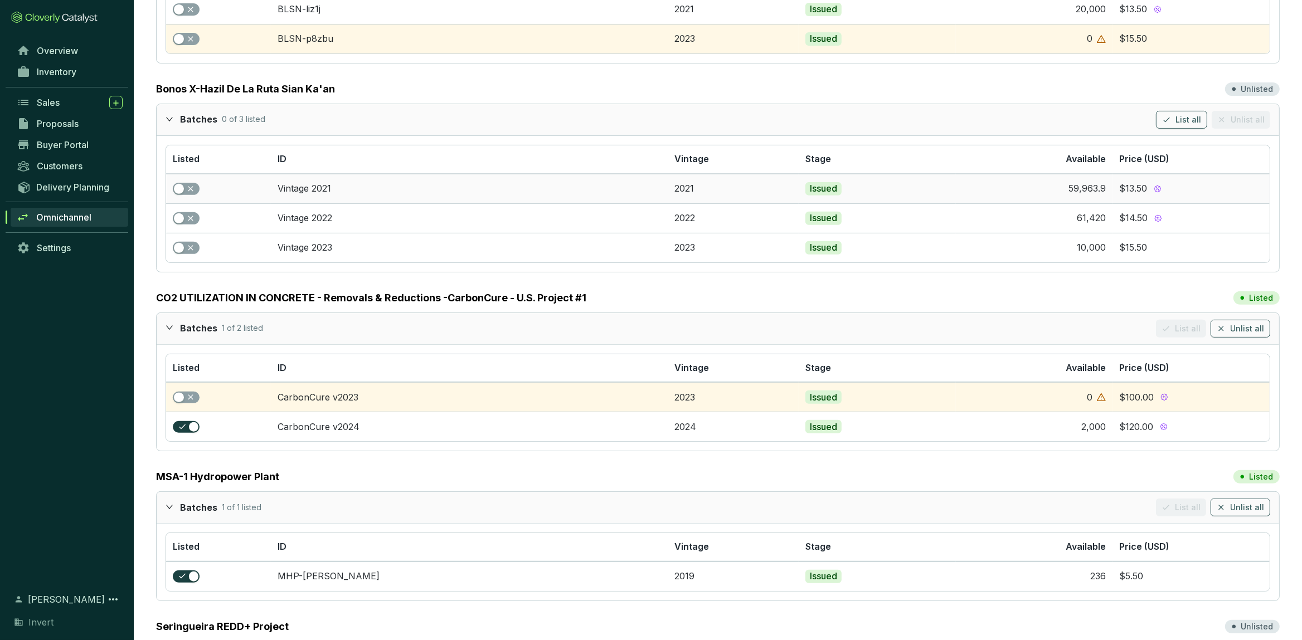
scroll to position [608, 0]
